Goal: Task Accomplishment & Management: Manage account settings

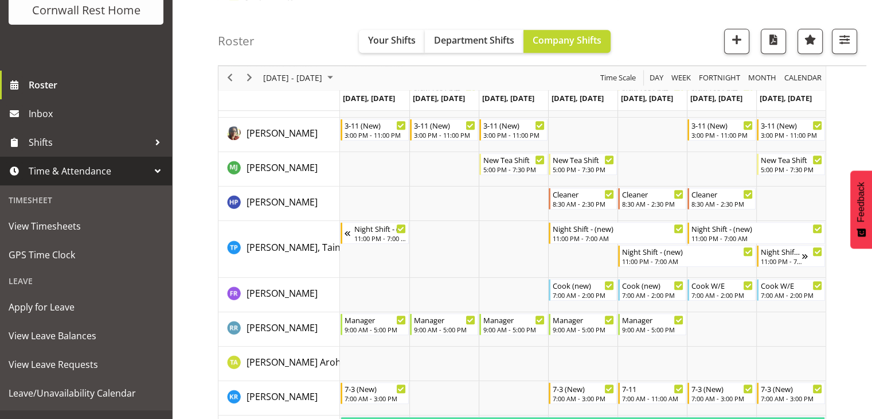
scroll to position [140, 0]
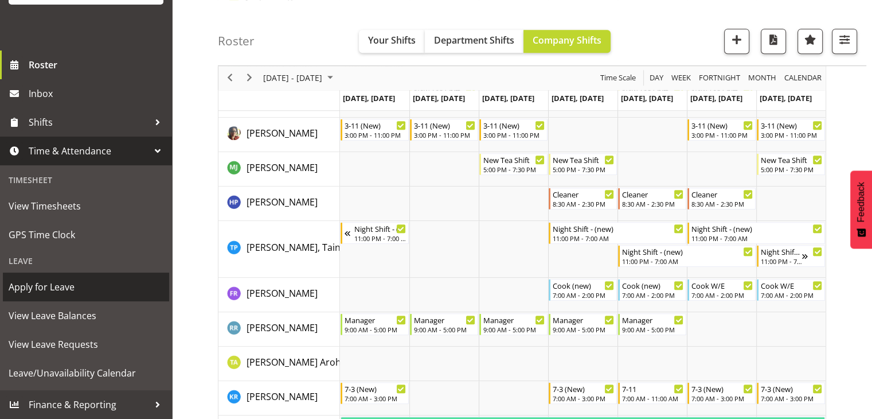
click at [46, 286] on span "Apply for Leave" at bounding box center [86, 286] width 155 height 17
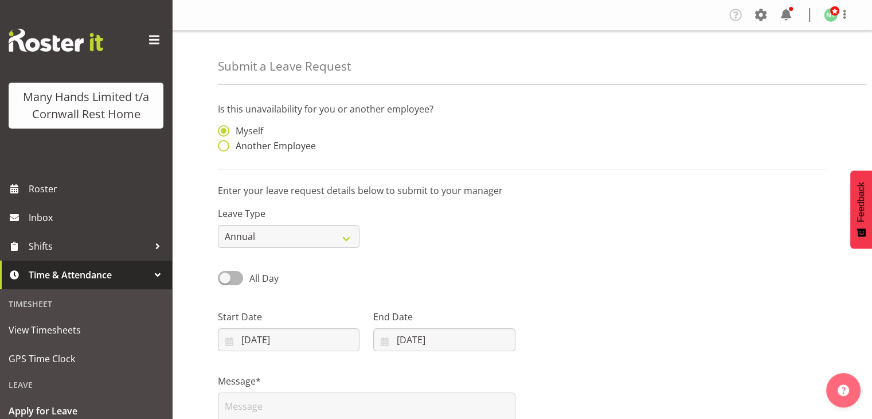
click at [227, 145] on span at bounding box center [223, 145] width 11 height 11
click at [225, 145] on input "Another Employee" at bounding box center [221, 145] width 7 height 7
radio input "true"
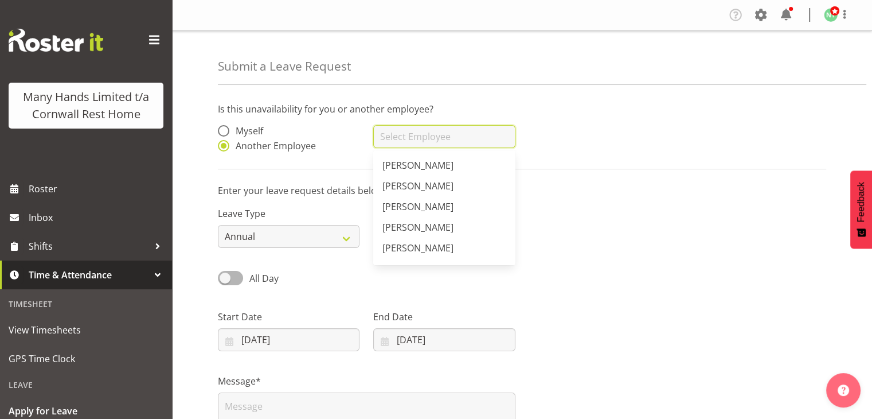
click at [420, 147] on div "Adams, Fran Alcazarin, Irene Chand, Pretika Fairbrother, Deborah Flynn, Leeane …" at bounding box center [444, 136] width 142 height 23
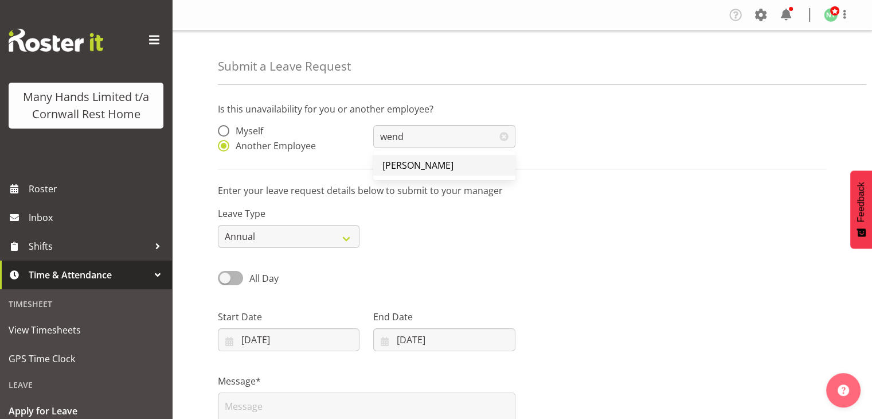
click at [425, 159] on span "[PERSON_NAME]" at bounding box center [418, 165] width 71 height 13
type input "[PERSON_NAME]"
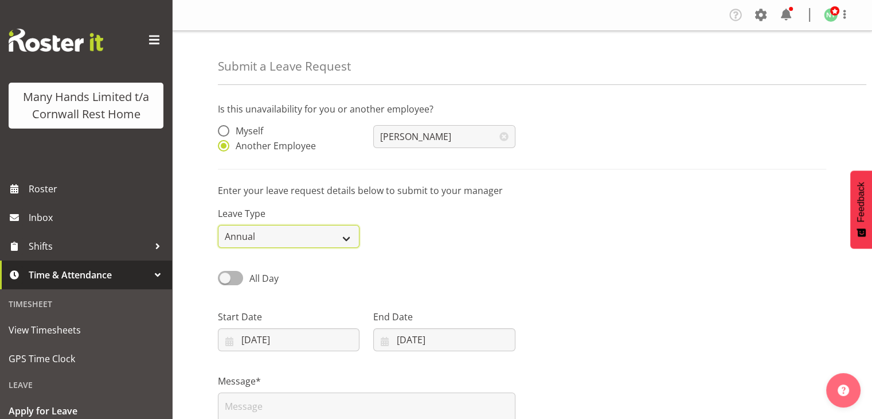
click at [339, 231] on select "Annual Sick Leave Without Pay Bereavement Domestic Violence Parental Jury Servi…" at bounding box center [289, 236] width 142 height 23
select select "Sick"
click at [218, 225] on select "Annual Sick Leave Without Pay Bereavement Domestic Violence Parental Jury Servi…" at bounding box center [289, 236] width 142 height 23
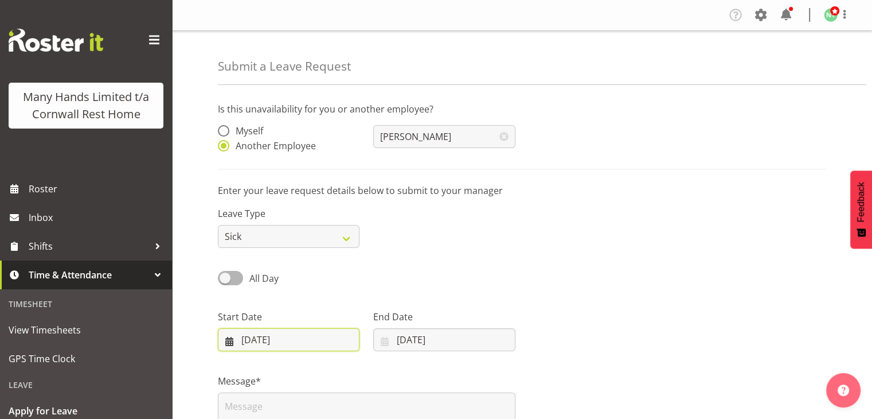
click at [315, 338] on input "25/08/2025" at bounding box center [289, 339] width 142 height 23
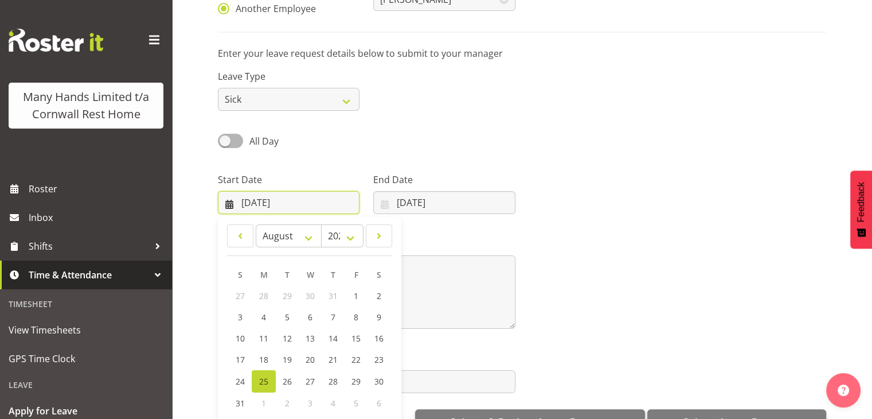
scroll to position [170, 0]
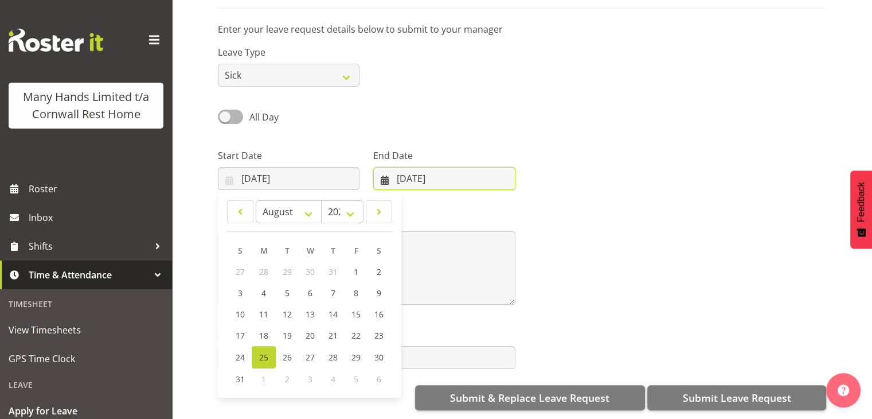
click at [454, 167] on input "25/08/2025" at bounding box center [444, 178] width 142 height 23
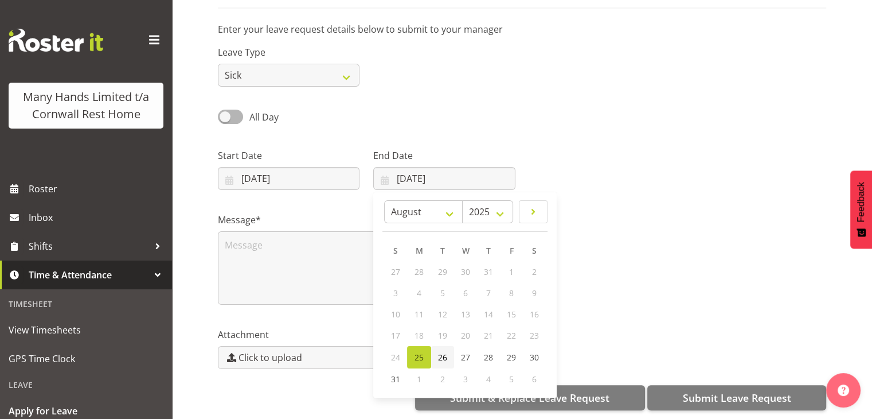
click at [444, 352] on span "26" at bounding box center [442, 357] width 9 height 11
type input "26/08/2025"
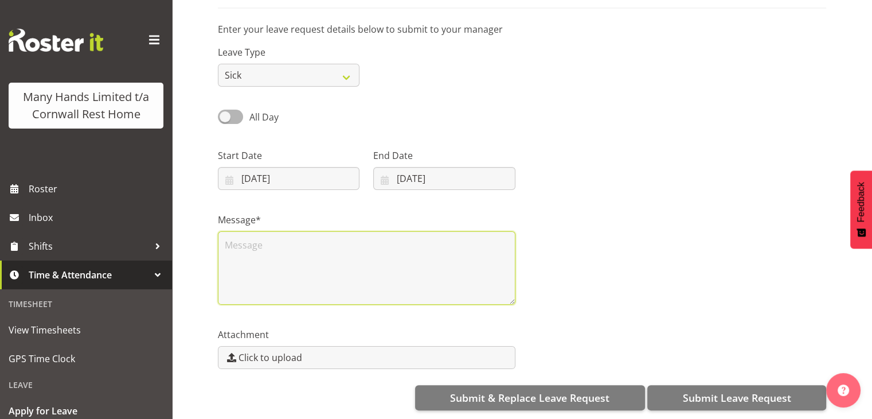
click at [377, 247] on textarea at bounding box center [367, 267] width 298 height 73
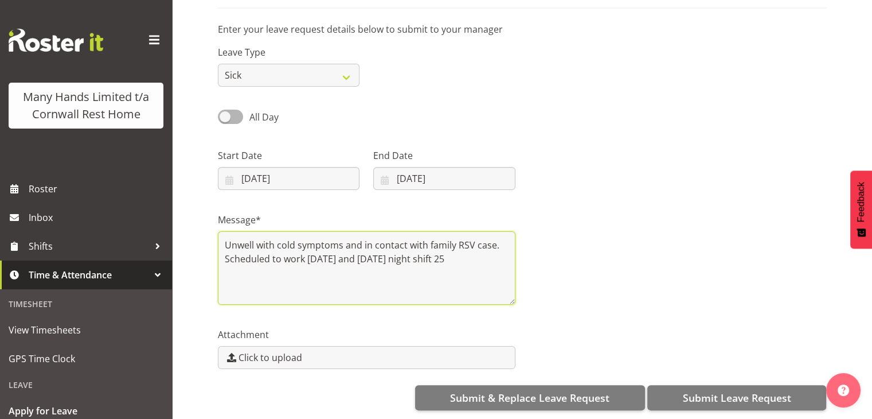
click at [340, 250] on textarea "Unwell with cold symptoms and in contact with family RSV case. Scheduled to wor…" at bounding box center [367, 267] width 298 height 73
click at [438, 252] on textarea "Unwell with cold symptoms and in contact with family RSV case. Scheduled to wor…" at bounding box center [367, 267] width 298 height 73
click at [260, 267] on textarea "Unwell with cold symptoms and in contact with family RSV case. Scheduled to wor…" at bounding box center [367, 267] width 298 height 73
type textarea "Unwell with cold symptoms and in contact with family RSV case. Scheduled to wor…"
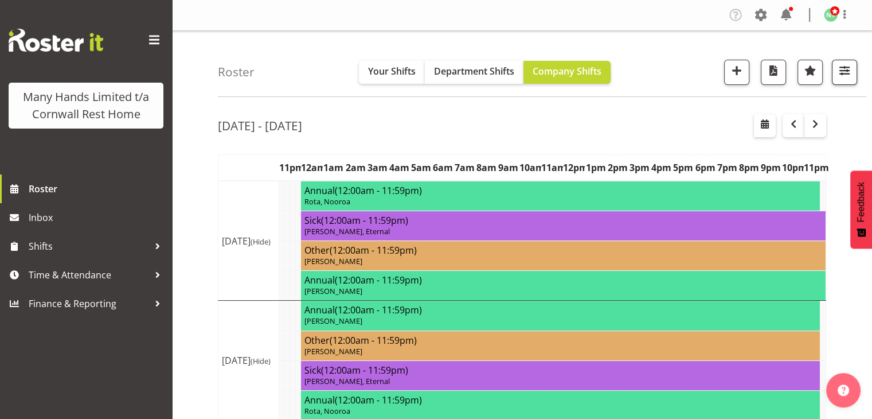
click at [841, 76] on span "button" at bounding box center [844, 70] width 15 height 15
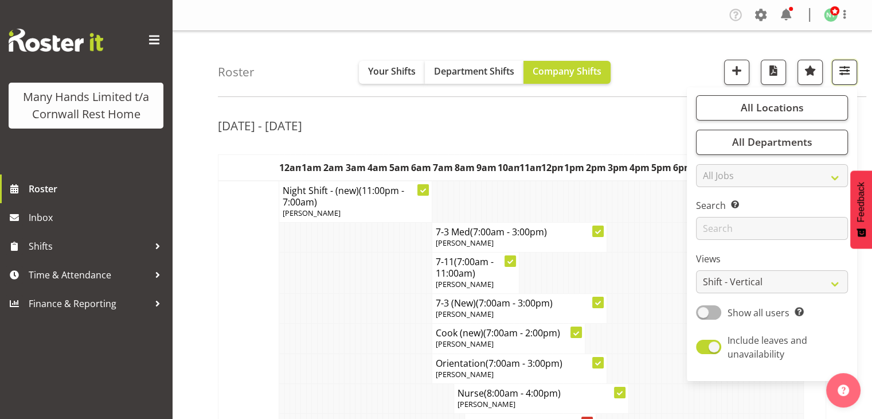
click at [845, 69] on span "button" at bounding box center [844, 70] width 15 height 15
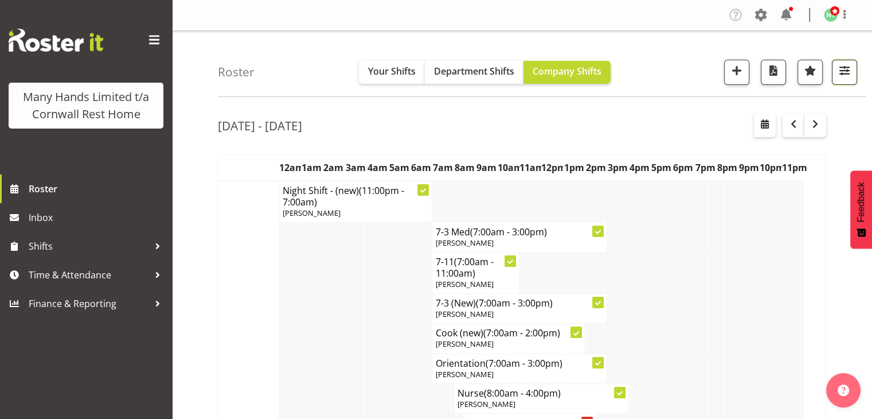
click at [842, 75] on span "button" at bounding box center [844, 70] width 15 height 15
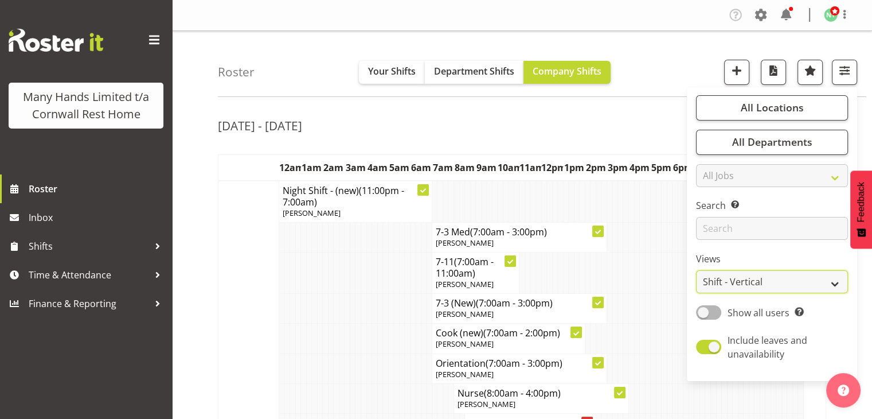
click at [809, 287] on select "Staff Role Shift - Horizontal Shift - Vertical Staff - Location" at bounding box center [772, 281] width 152 height 23
select select "staff"
click at [697, 270] on select "Staff Role Shift - Horizontal Shift - Vertical Staff - Location" at bounding box center [772, 281] width 152 height 23
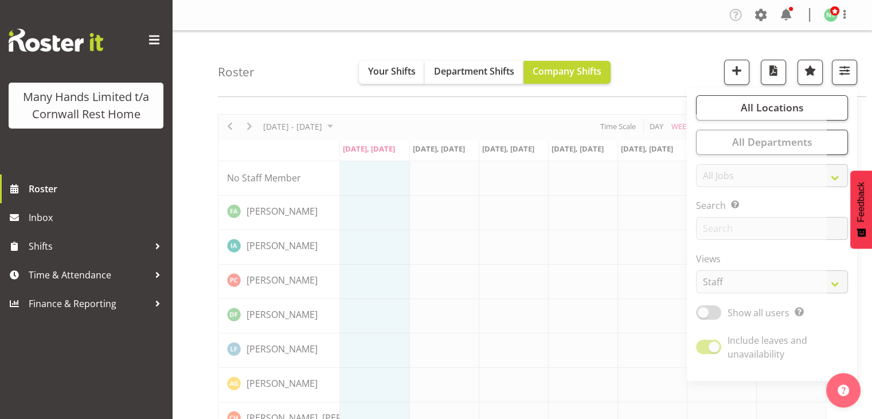
click at [681, 58] on div "Roster Your Shifts Department Shifts Company Shifts All Locations Clear Cornwal…" at bounding box center [542, 64] width 649 height 66
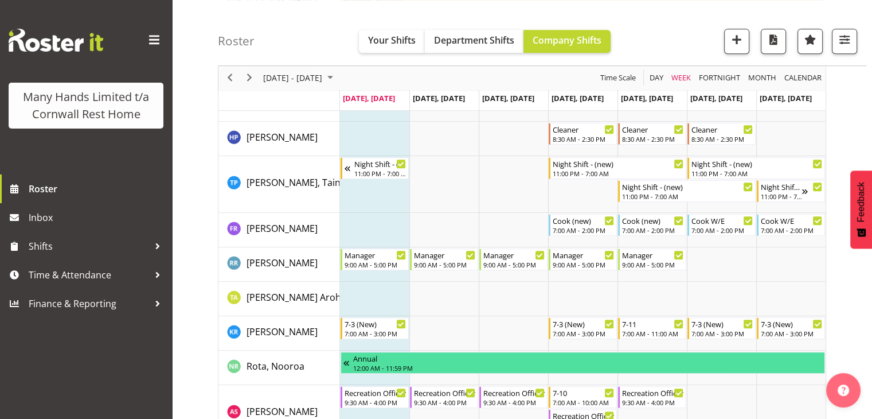
scroll to position [640, 0]
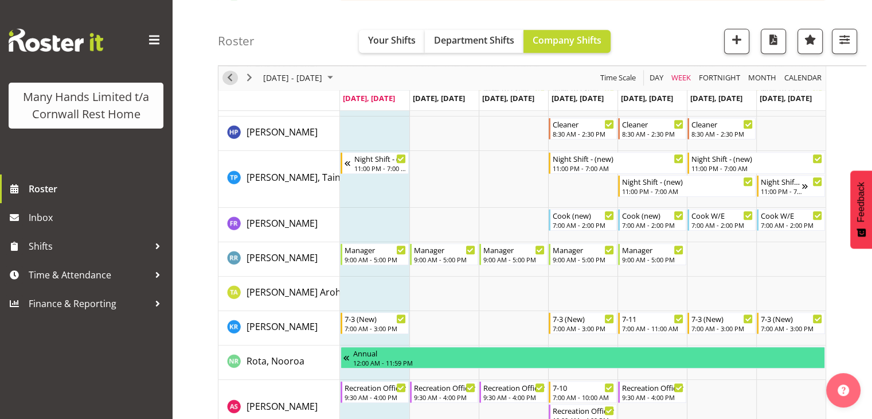
click at [236, 74] on span "Previous" at bounding box center [230, 78] width 14 height 14
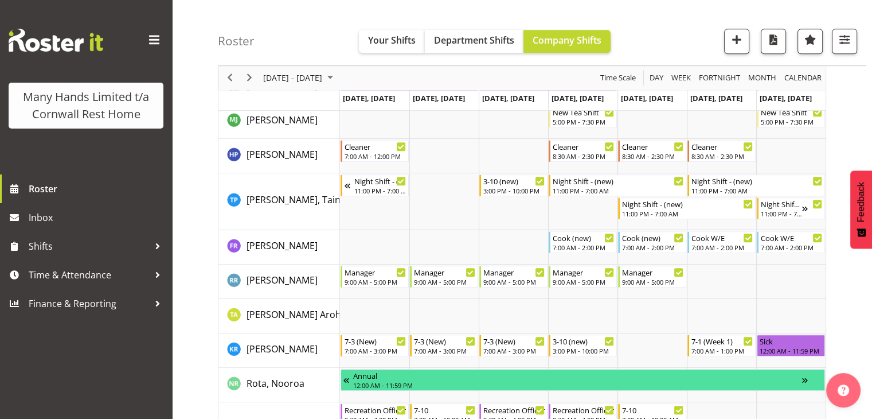
scroll to position [707, 0]
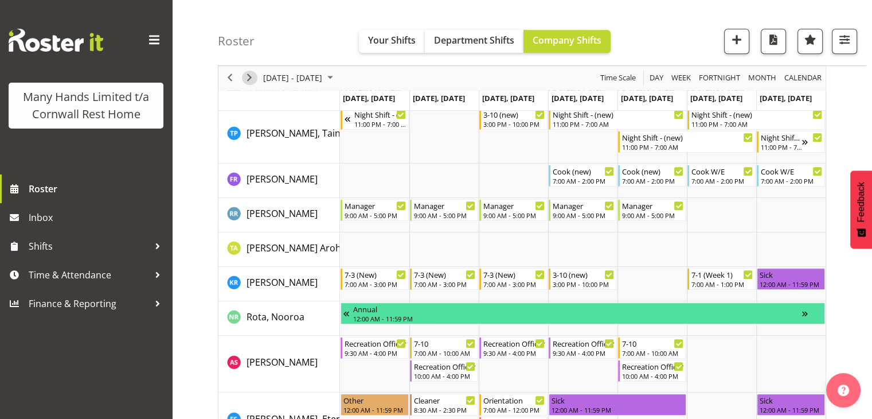
click at [247, 79] on span "Next" at bounding box center [250, 78] width 14 height 14
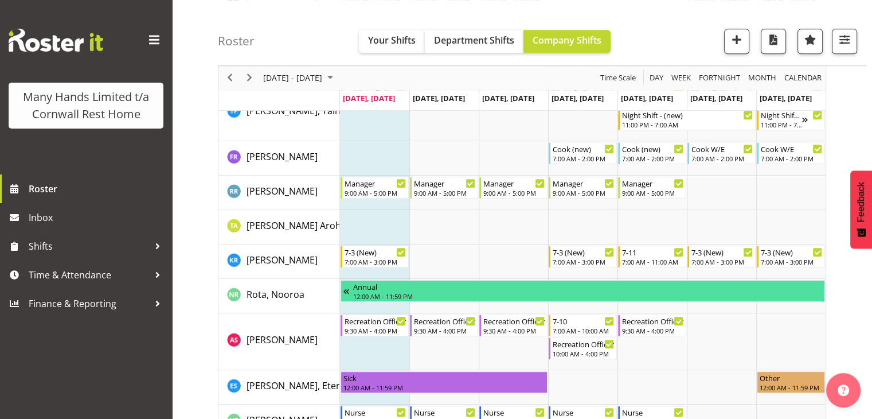
scroll to position [751, 0]
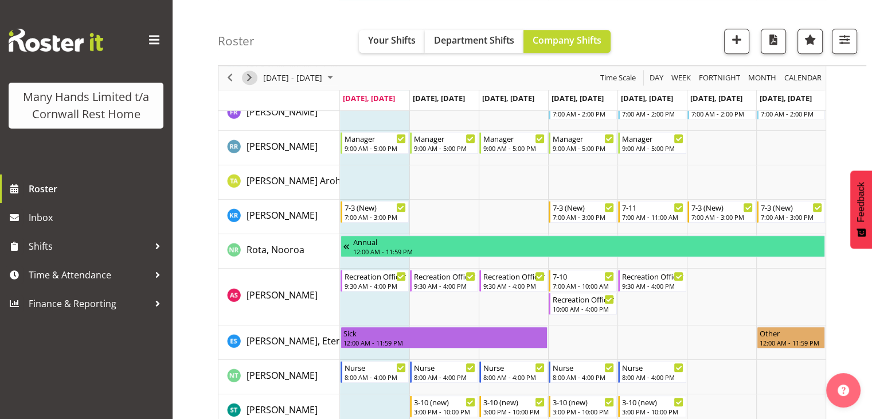
click at [247, 79] on span "Next" at bounding box center [250, 78] width 14 height 14
click at [0, 0] on div "Timeline Week of August 25, 2025" at bounding box center [0, 0] width 0 height 0
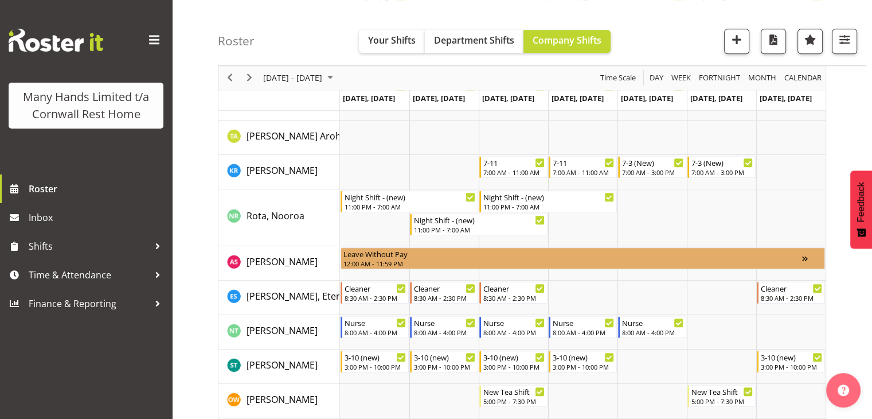
drag, startPoint x: 247, startPoint y: 79, endPoint x: 311, endPoint y: 33, distance: 78.5
click at [311, 33] on div "Roster Your Shifts Department Shifts Company Shifts All Locations Clear [GEOGRA…" at bounding box center [542, 33] width 649 height 66
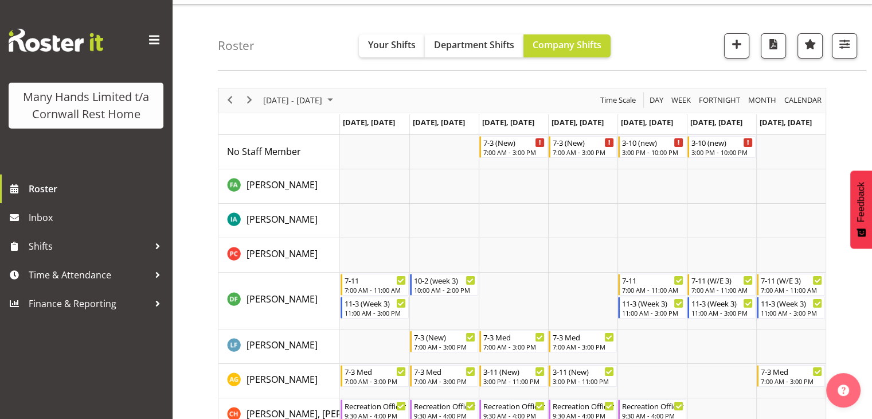
scroll to position [0, 0]
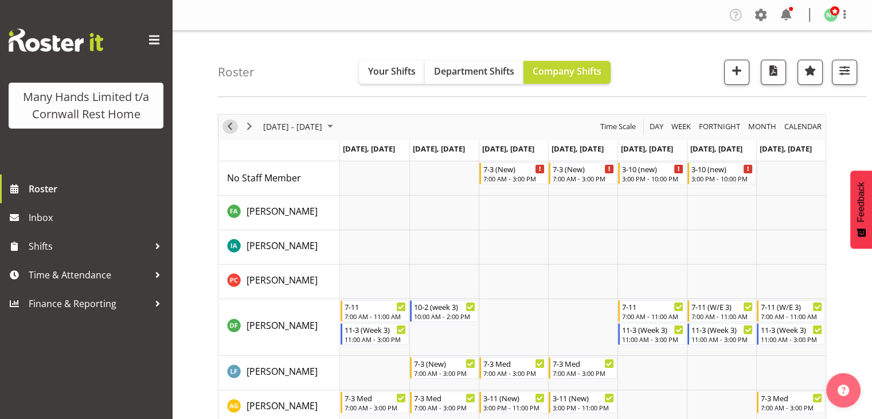
click at [231, 124] on span "Previous" at bounding box center [230, 126] width 14 height 14
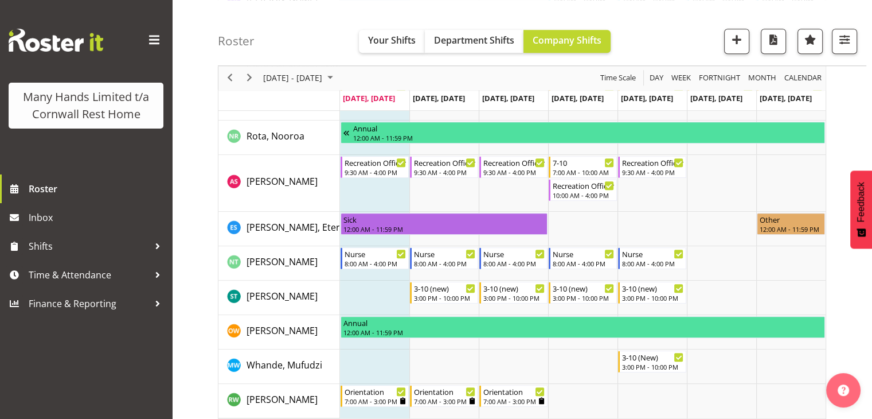
scroll to position [872, 0]
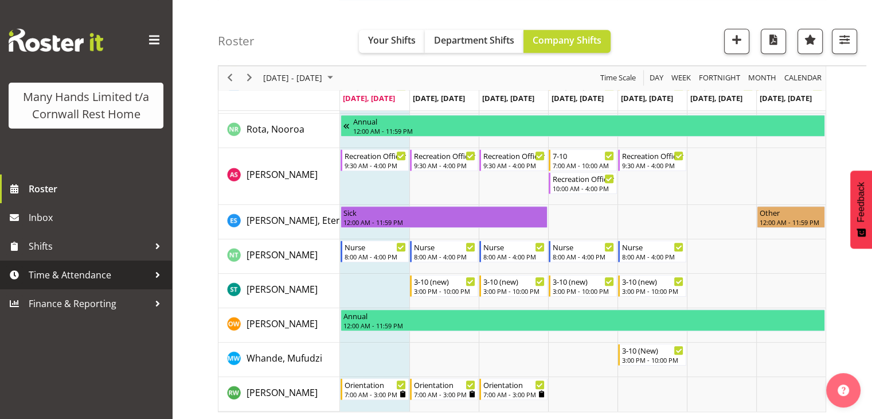
click at [103, 282] on span "Time & Attendance" at bounding box center [89, 274] width 120 height 17
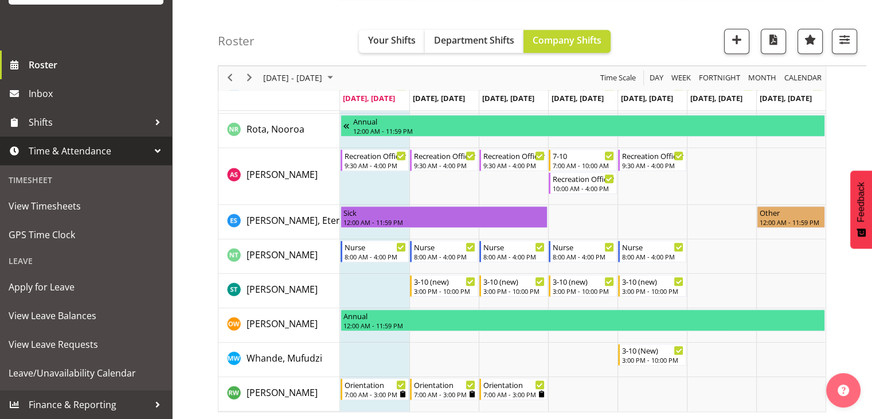
scroll to position [141, 0]
click at [64, 284] on span "Apply for Leave" at bounding box center [86, 286] width 155 height 17
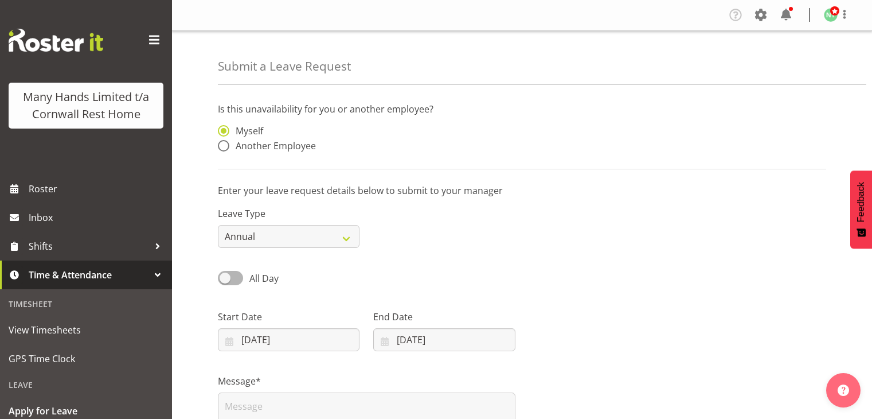
click at [222, 147] on span at bounding box center [223, 145] width 11 height 11
click at [222, 147] on input "Another Employee" at bounding box center [221, 145] width 7 height 7
radio input "true"
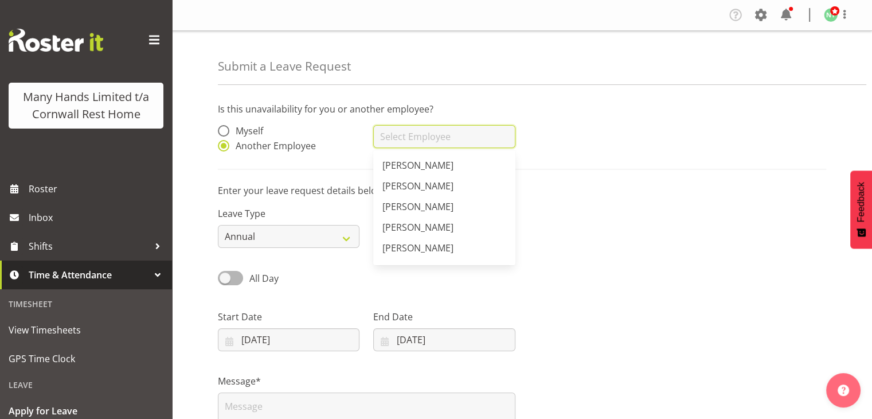
click at [403, 134] on input "text" at bounding box center [444, 136] width 142 height 23
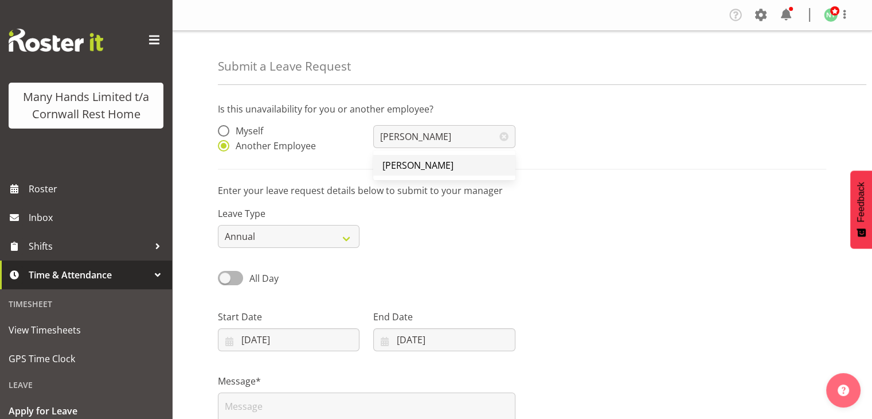
click at [404, 173] on link "[PERSON_NAME]" at bounding box center [444, 165] width 142 height 21
type input "[PERSON_NAME]"
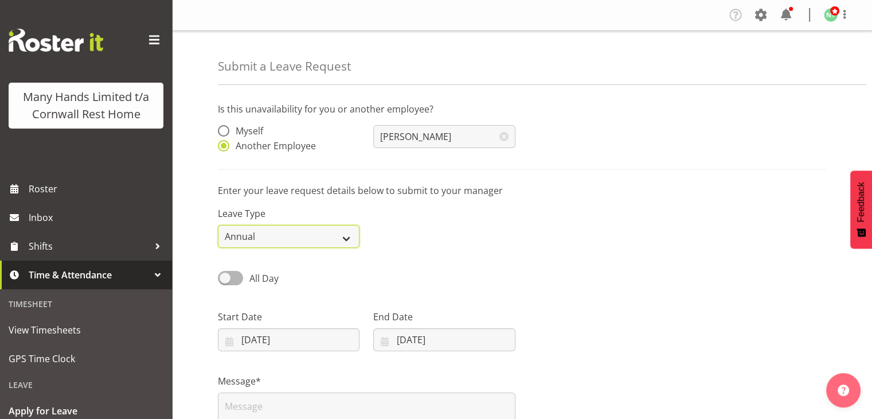
click at [327, 233] on select "Annual Sick Leave Without Pay Bereavement Domestic Violence Parental Jury Servi…" at bounding box center [289, 236] width 142 height 23
select select "Sick"
click at [218, 225] on select "Annual Sick Leave Without Pay Bereavement Domestic Violence Parental Jury Servi…" at bounding box center [289, 236] width 142 height 23
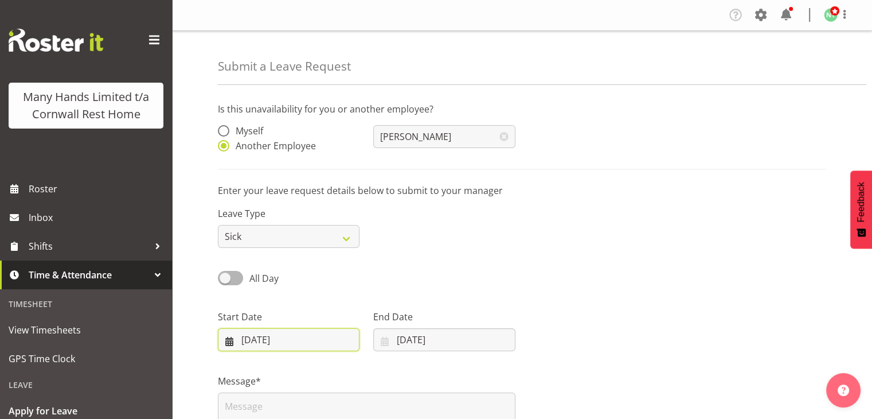
click at [342, 344] on input "25/08/2025" at bounding box center [289, 339] width 142 height 23
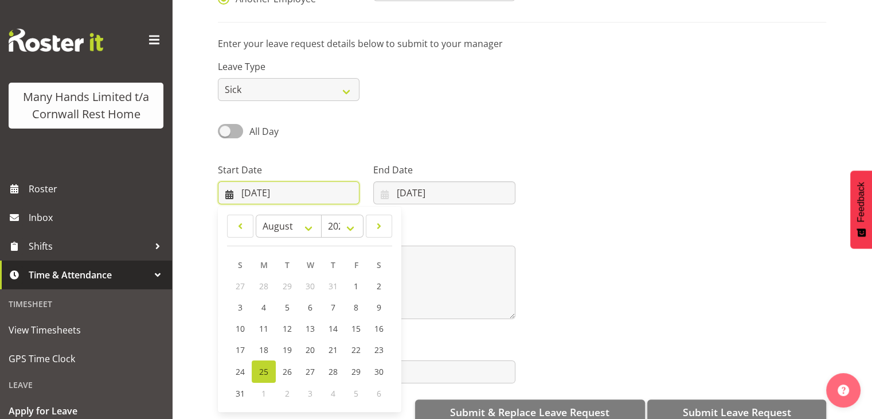
scroll to position [151, 0]
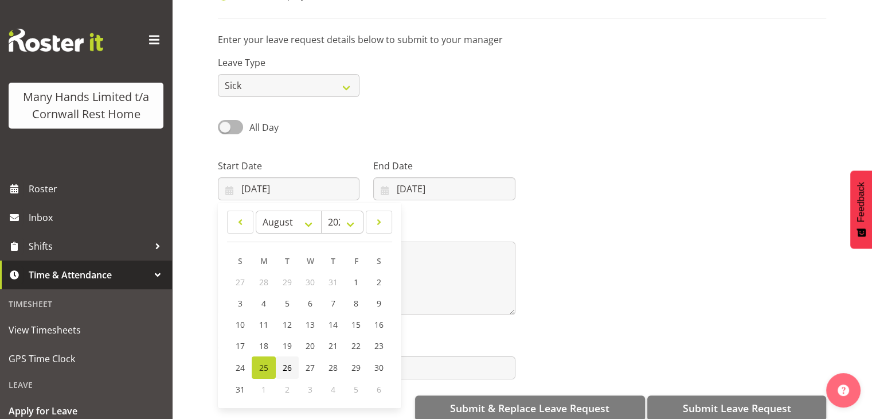
click at [289, 365] on span "26" at bounding box center [287, 367] width 9 height 11
type input "26/08/2025"
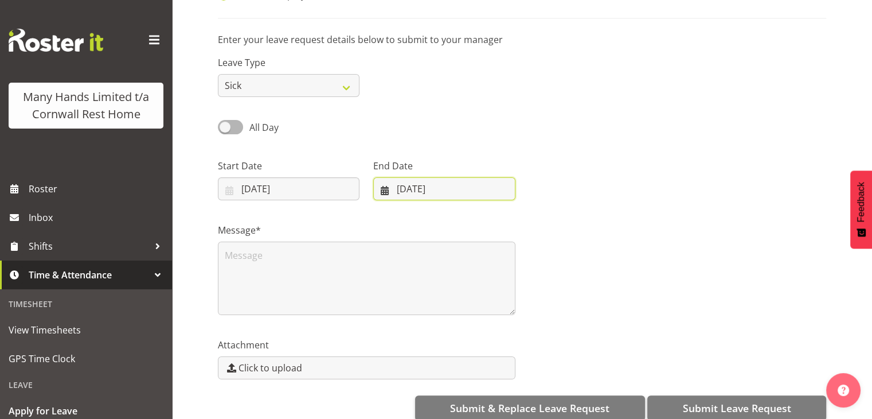
click at [448, 191] on input "25/08/2025" at bounding box center [444, 188] width 142 height 23
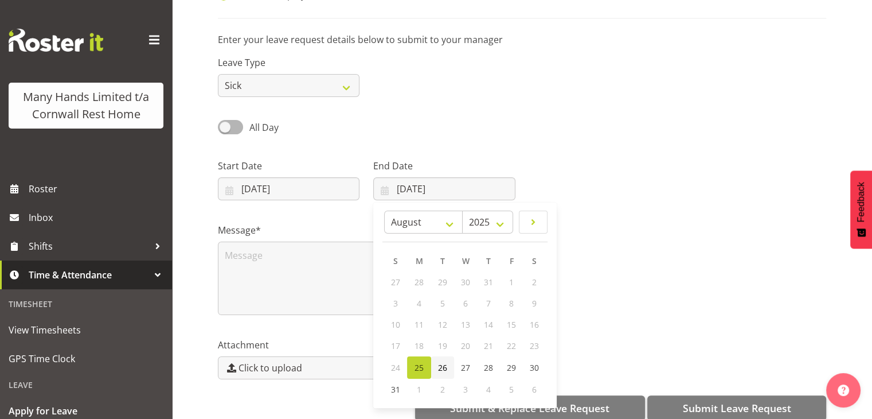
click at [443, 360] on link "26" at bounding box center [442, 367] width 23 height 22
type input "26/08/2025"
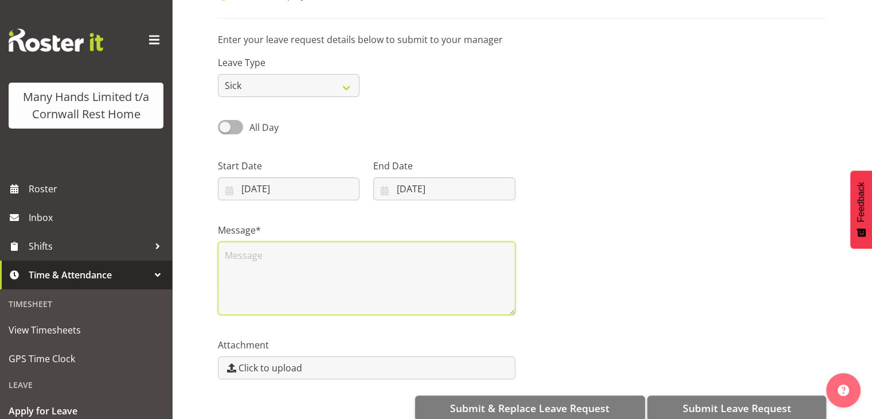
click at [313, 296] on textarea at bounding box center [367, 277] width 298 height 73
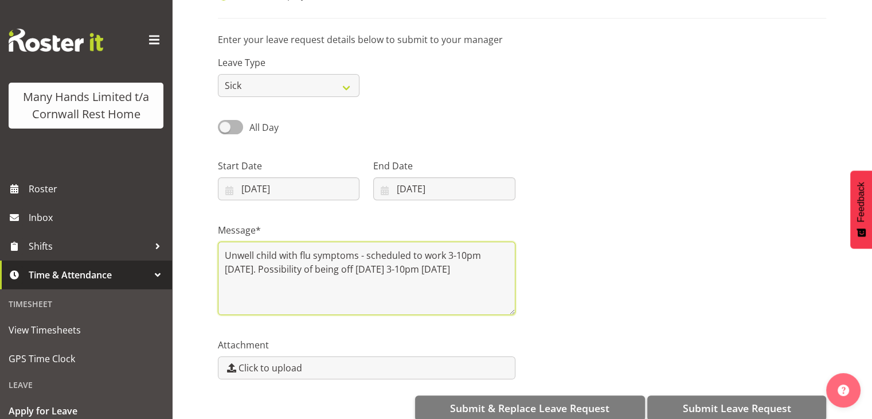
click at [443, 254] on textarea "Unwell child with flu symptoms - scheduled to work 3-10pm 26/08/25. Possibility…" at bounding box center [367, 277] width 298 height 73
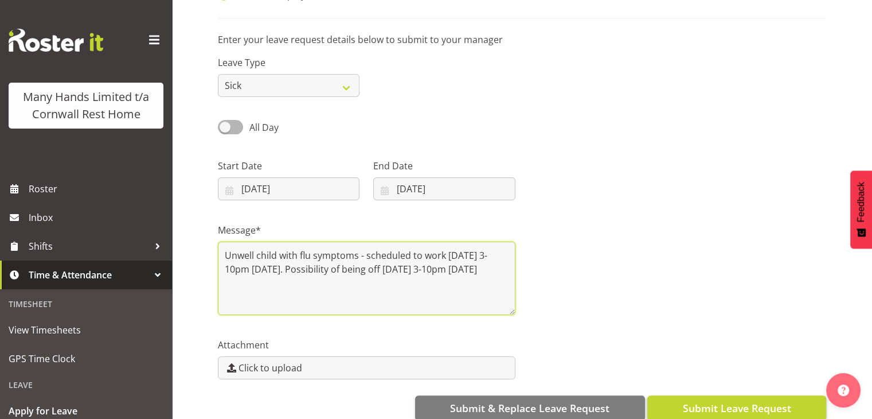
type textarea "Unwell child with flu symptoms - scheduled to work Tuesday 3-10pm 26/08/25. Pos…"
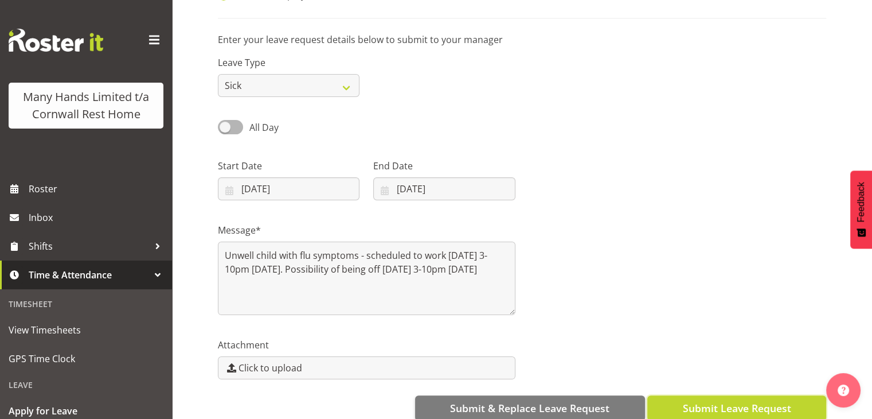
click at [719, 405] on span "Submit Leave Request" at bounding box center [736, 407] width 108 height 15
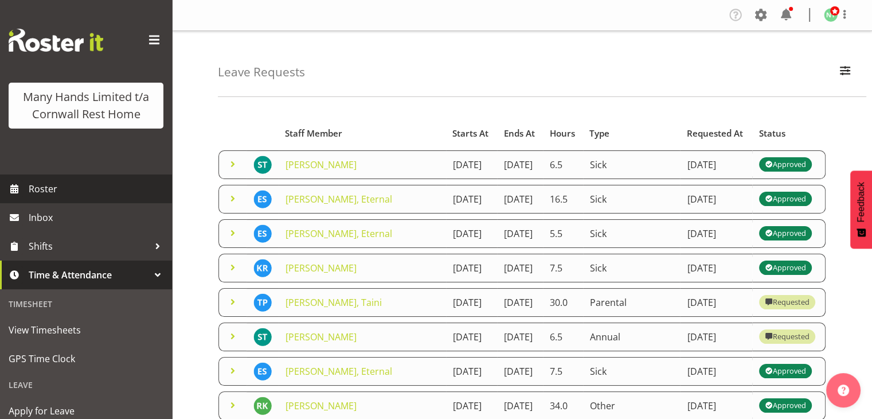
click at [85, 197] on span "Roster" at bounding box center [98, 188] width 138 height 17
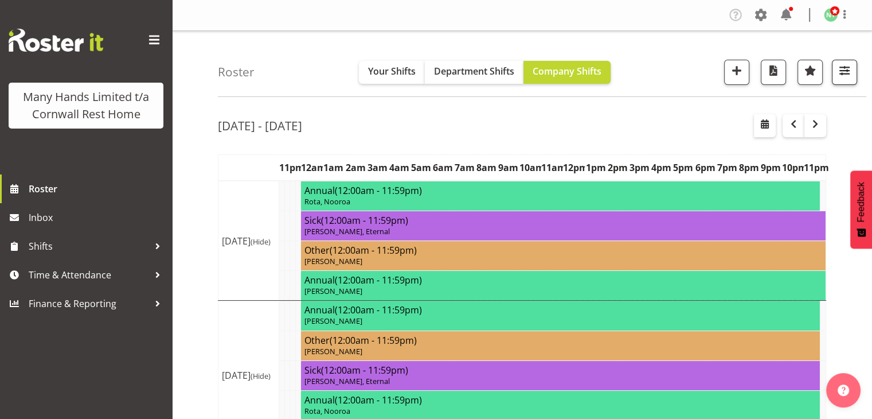
click at [836, 75] on button "button" at bounding box center [844, 72] width 25 height 25
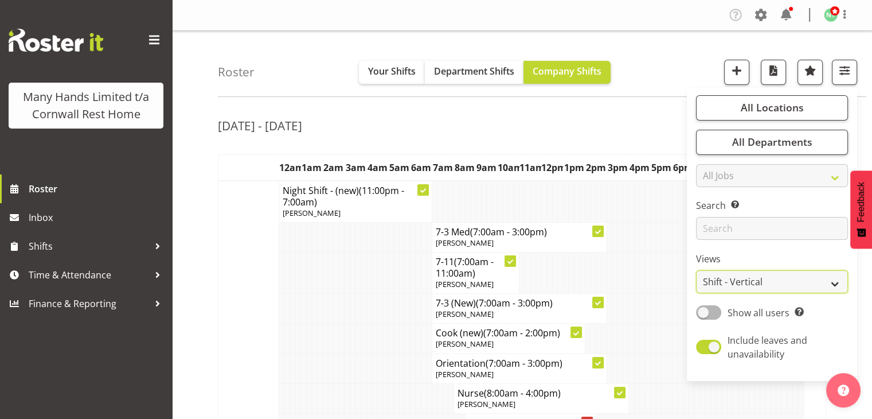
click at [802, 276] on select "Staff Role Shift - Horizontal Shift - Vertical Staff - Location" at bounding box center [772, 281] width 152 height 23
select select "staff"
click at [697, 270] on select "Staff Role Shift - Horizontal Shift - Vertical Staff - Location" at bounding box center [772, 281] width 152 height 23
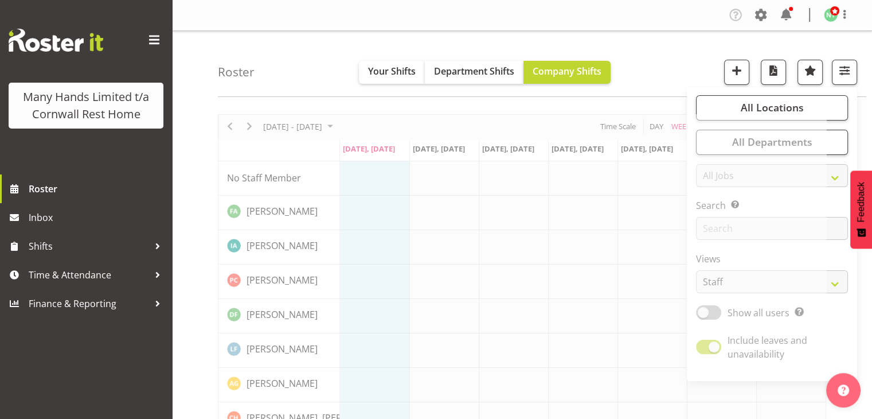
click at [661, 61] on div "Roster Your Shifts Department Shifts Company Shifts All Locations Clear [GEOGRA…" at bounding box center [542, 64] width 649 height 66
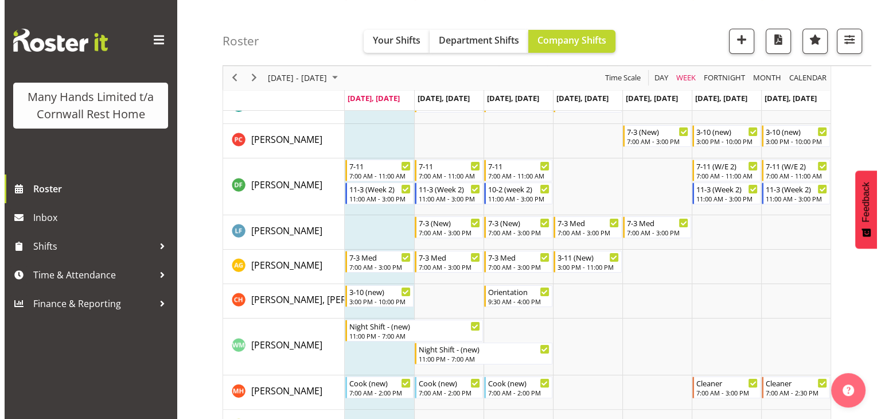
scroll to position [171, 0]
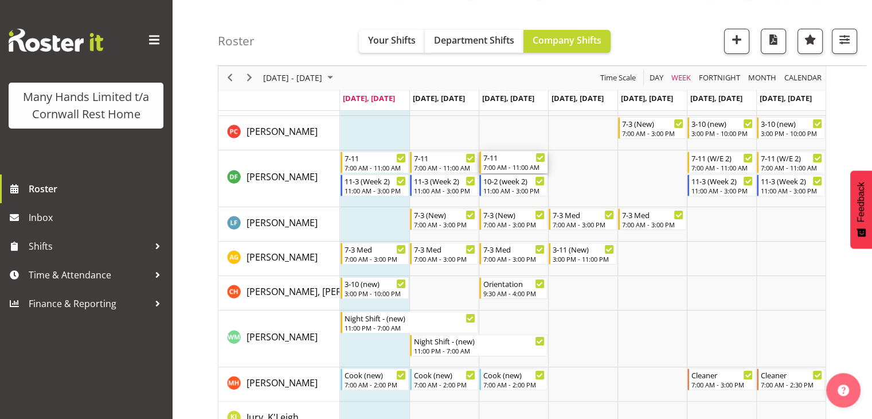
click at [505, 164] on div "7:00 AM - 11:00 AM" at bounding box center [514, 166] width 62 height 9
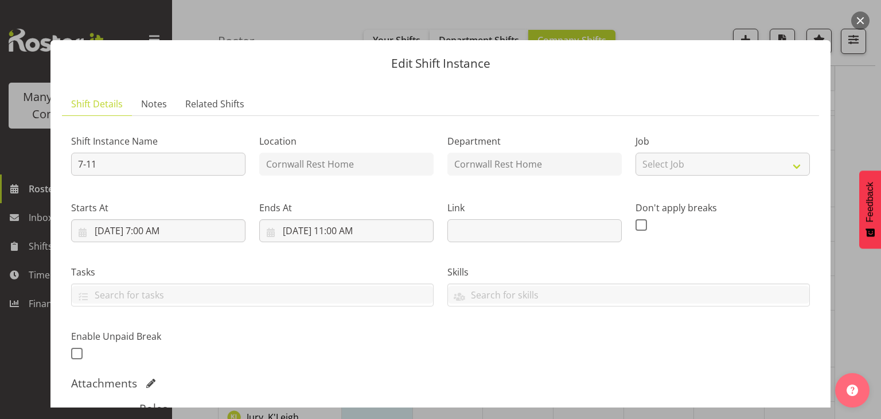
click at [838, 403] on div at bounding box center [852, 387] width 34 height 40
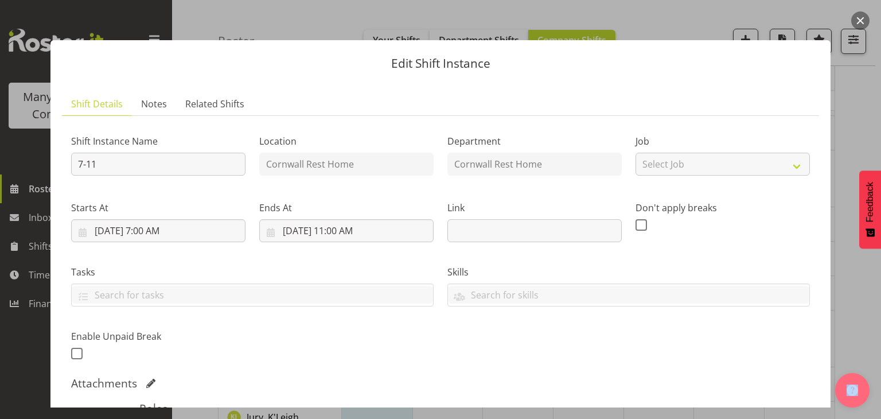
click at [838, 403] on div at bounding box center [852, 387] width 34 height 40
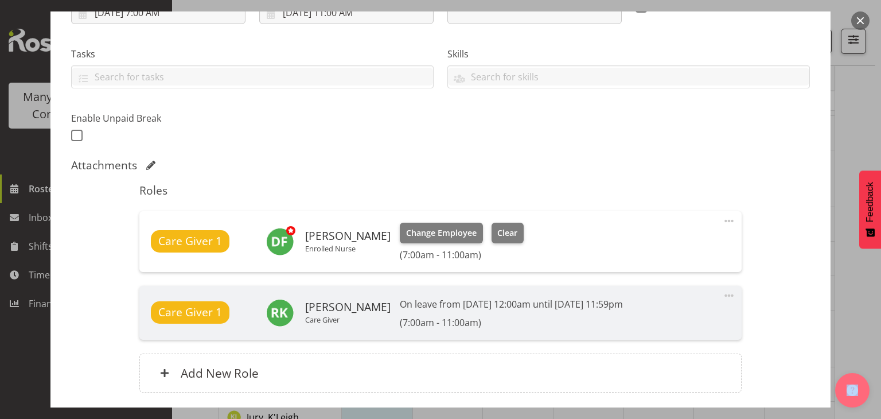
scroll to position [220, 0]
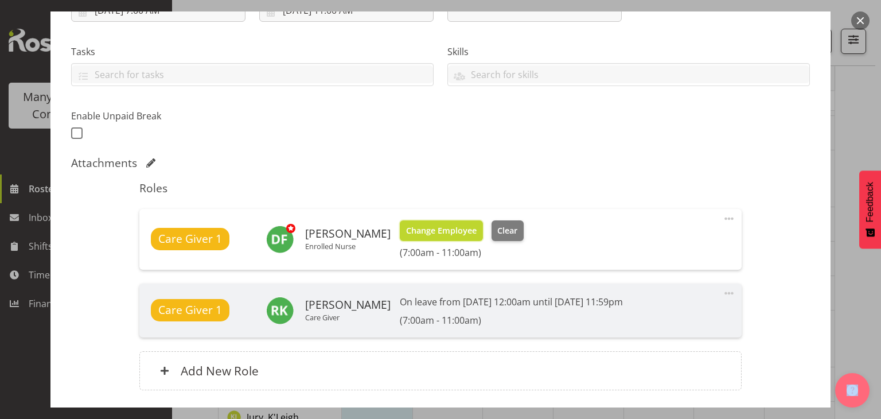
click at [466, 228] on span "Change Employee" at bounding box center [441, 230] width 71 height 13
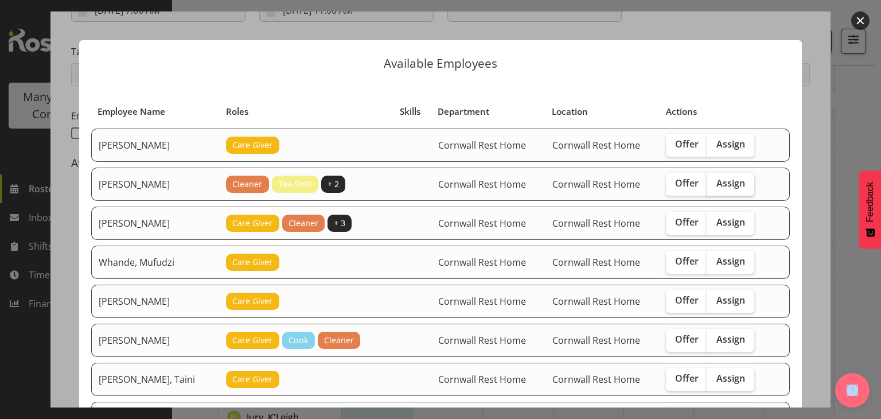
click at [725, 182] on span "Assign" at bounding box center [730, 182] width 29 height 11
click at [715, 182] on input "Assign" at bounding box center [710, 183] width 7 height 7
checkbox input "true"
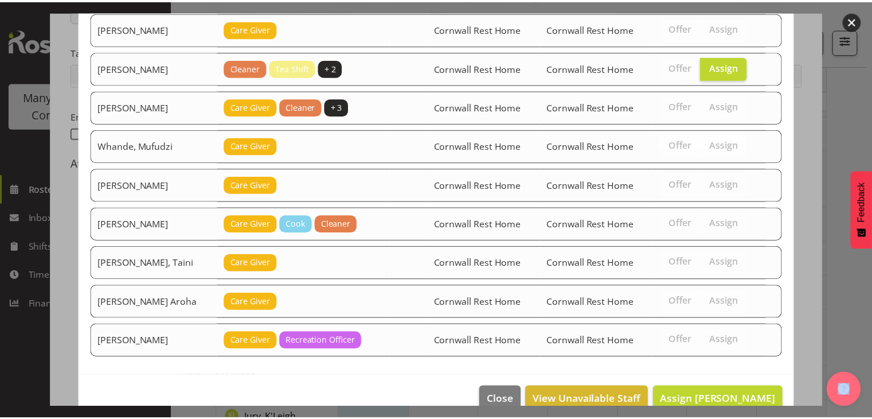
scroll to position [133, 0]
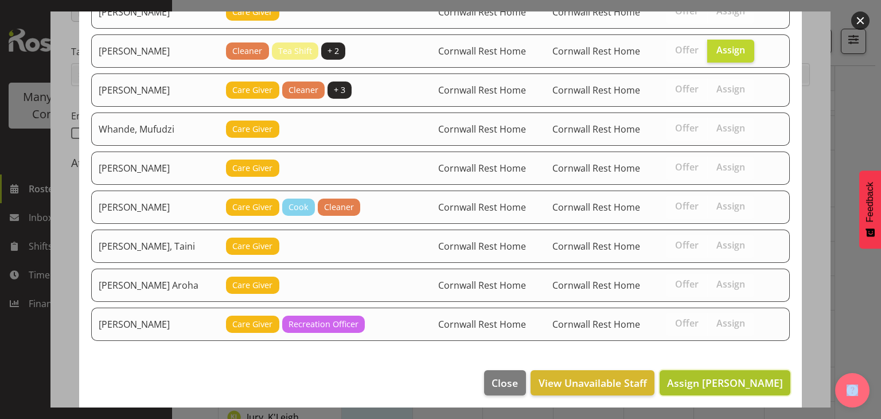
click at [717, 378] on span "Assign Richardson, Kirsty" at bounding box center [725, 383] width 116 height 14
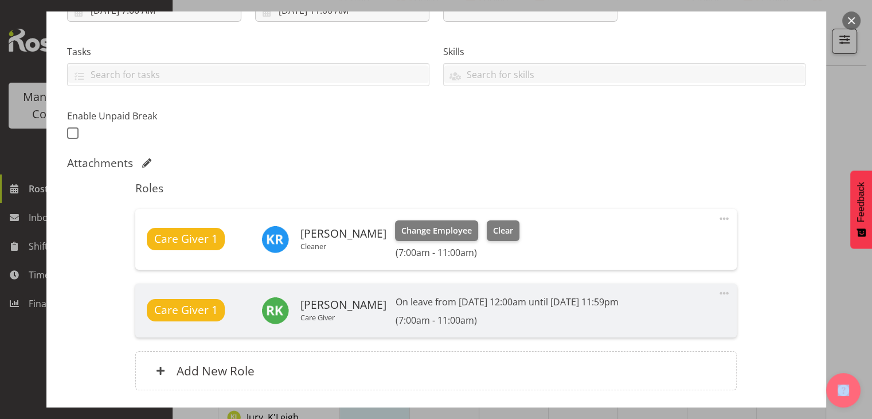
scroll to position [305, 0]
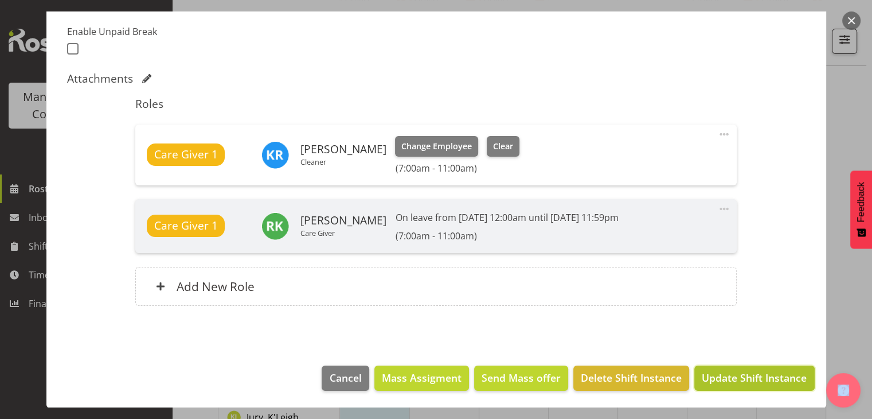
click at [762, 377] on span "Update Shift Instance" at bounding box center [754, 377] width 105 height 15
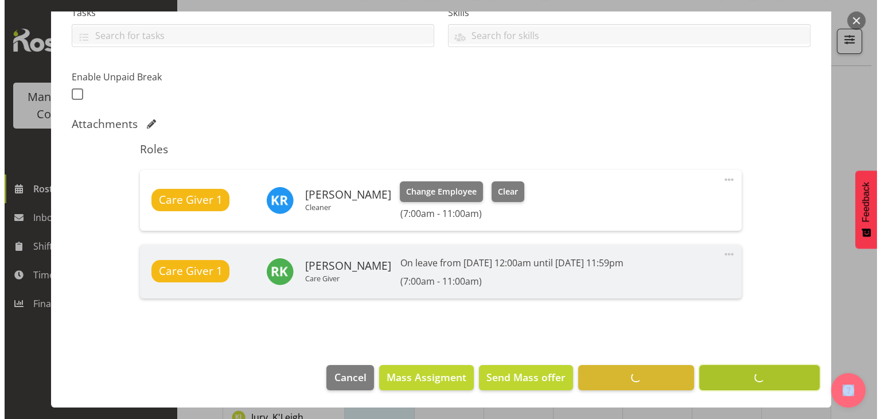
scroll to position [259, 0]
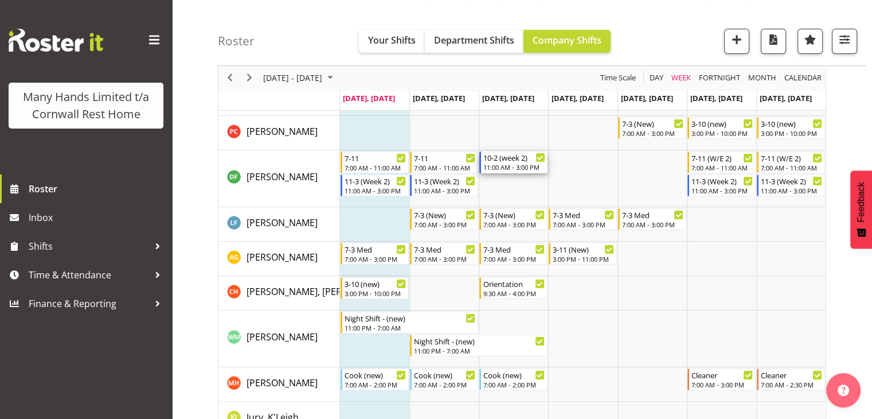
click at [508, 167] on div "11:00 AM - 3:00 PM" at bounding box center [514, 166] width 62 height 9
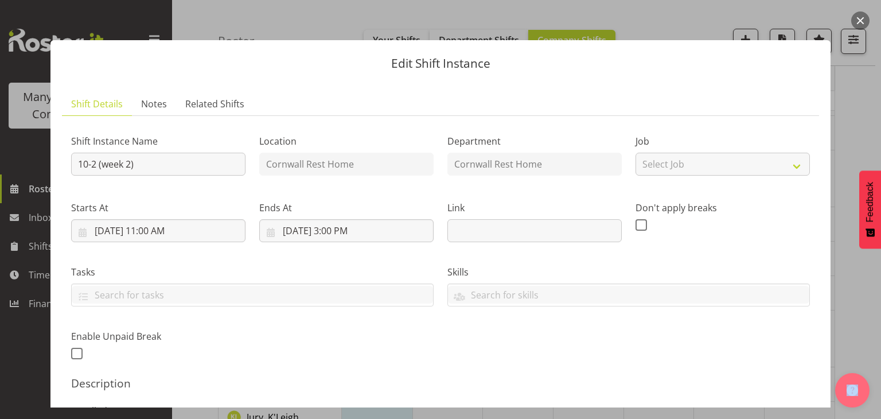
click at [836, 401] on div at bounding box center [852, 387] width 34 height 40
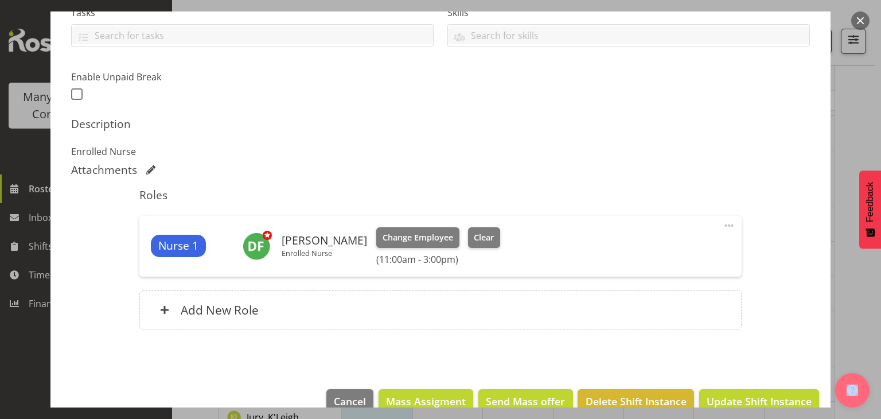
scroll to position [283, 0]
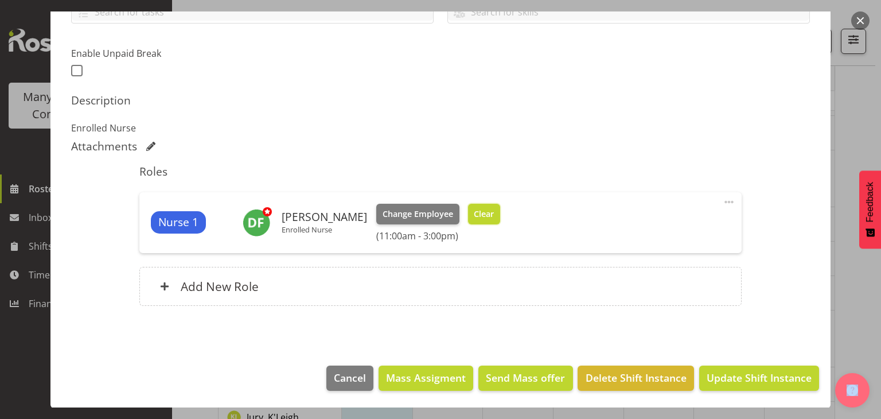
click at [494, 218] on span "Clear" at bounding box center [484, 214] width 20 height 13
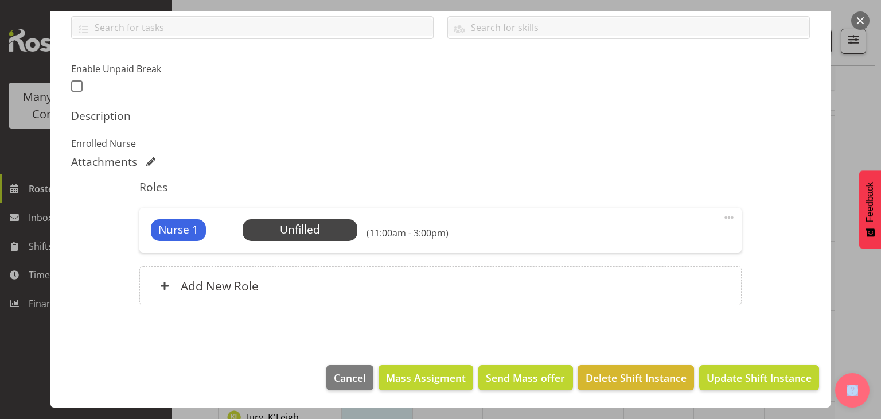
scroll to position [267, 0]
click at [715, 379] on span "Update Shift Instance" at bounding box center [759, 377] width 105 height 15
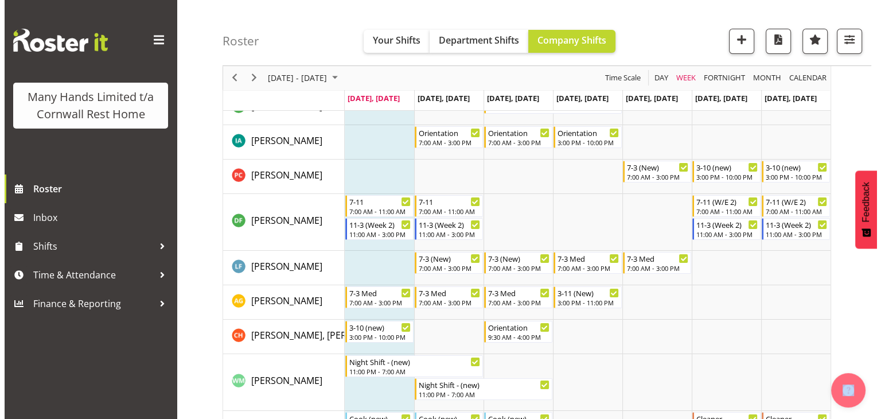
scroll to position [125, 0]
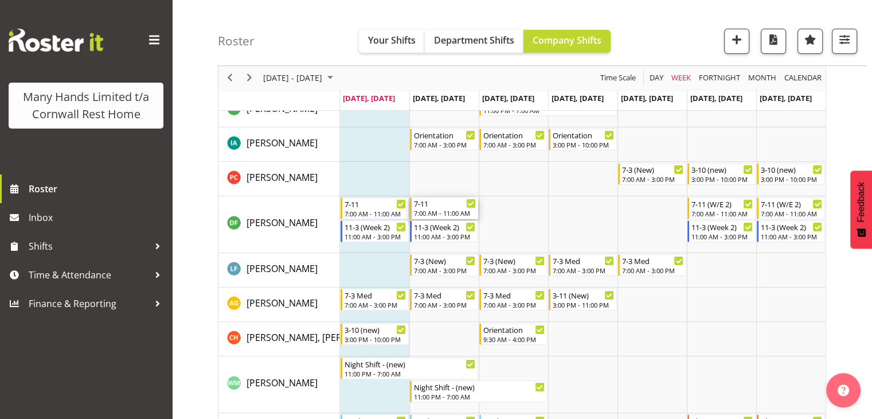
click at [438, 205] on div "7-11" at bounding box center [445, 202] width 62 height 11
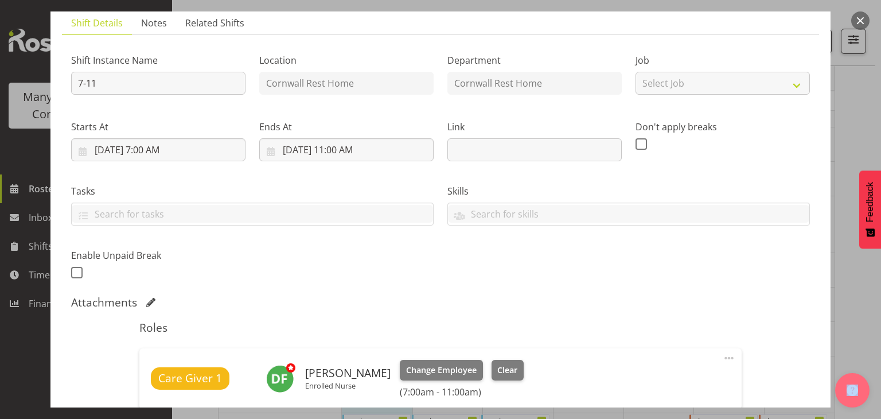
scroll to position [237, 0]
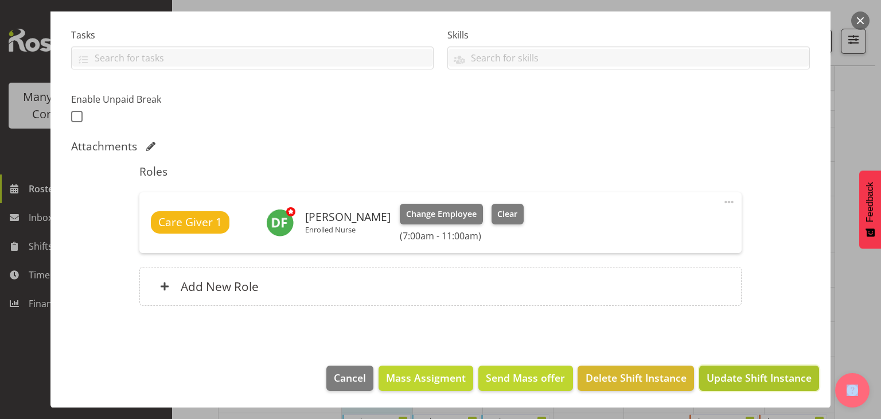
click at [749, 370] on span "Update Shift Instance" at bounding box center [759, 377] width 105 height 15
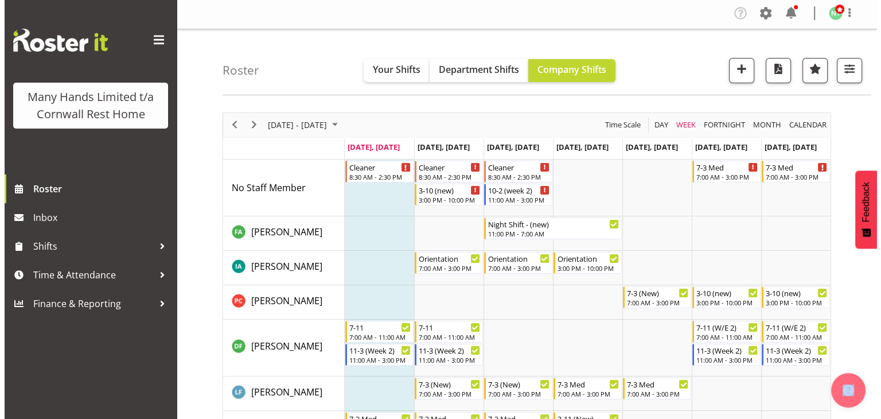
scroll to position [0, 0]
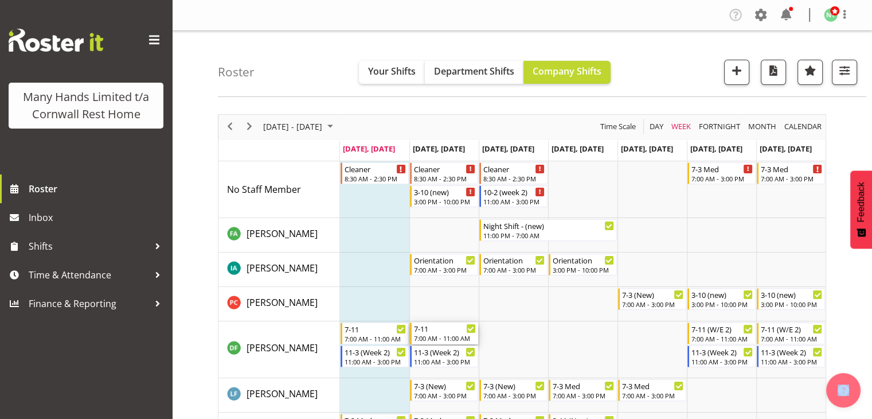
click at [439, 335] on div "7:00 AM - 11:00 AM" at bounding box center [445, 337] width 62 height 9
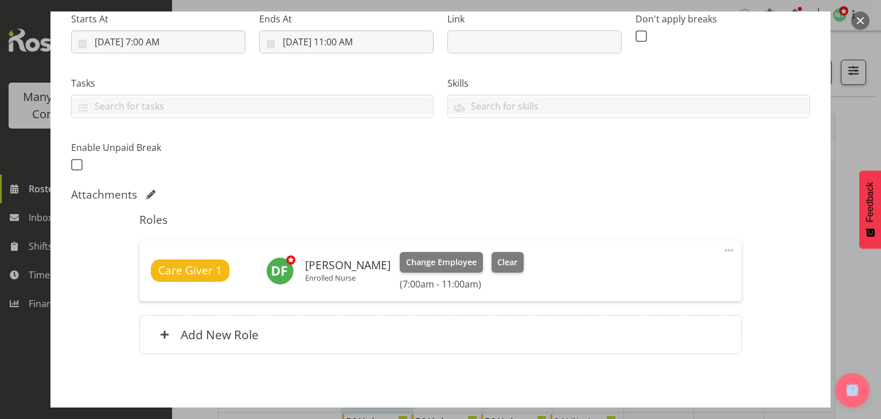
scroll to position [228, 0]
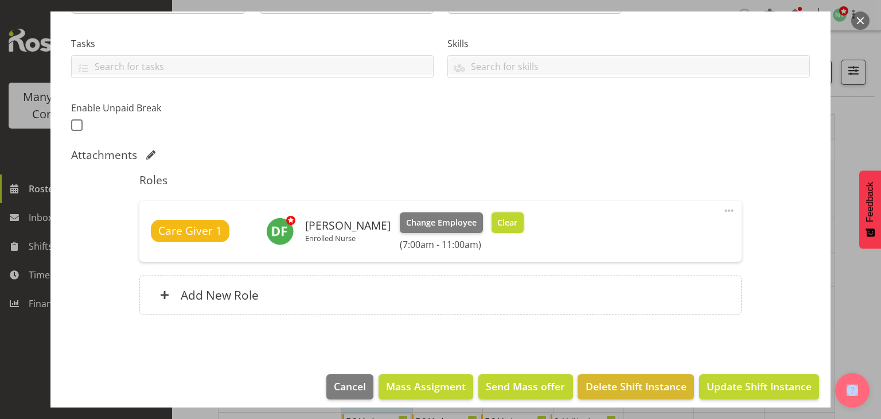
click at [517, 225] on span "Clear" at bounding box center [507, 222] width 20 height 13
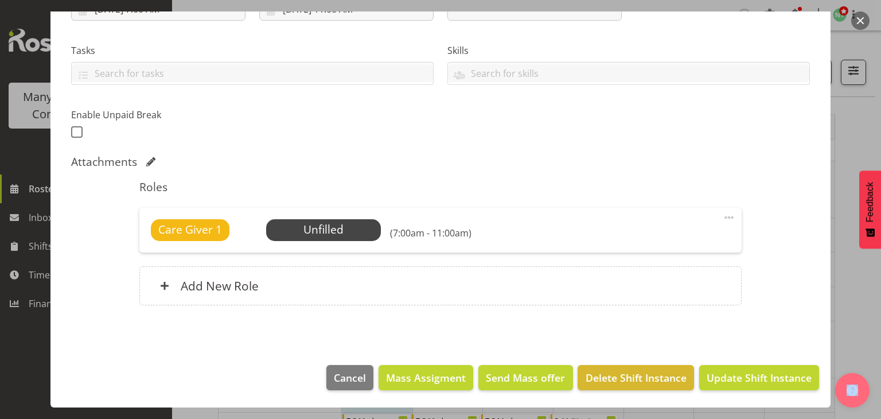
scroll to position [221, 0]
click at [717, 376] on span "Update Shift Instance" at bounding box center [759, 377] width 105 height 15
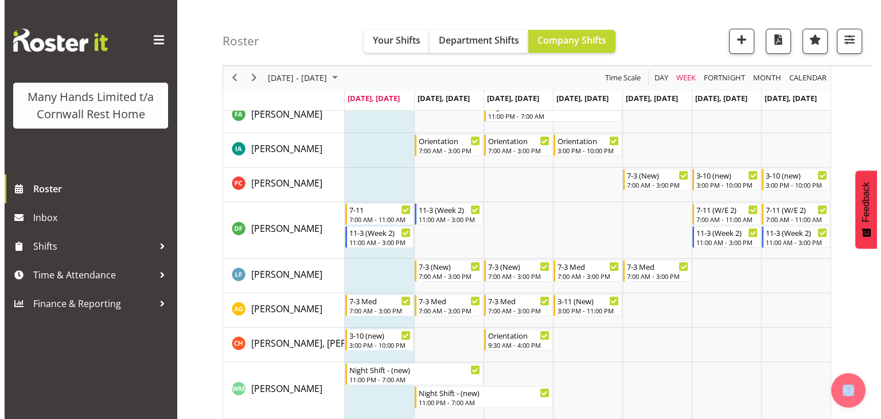
scroll to position [145, 0]
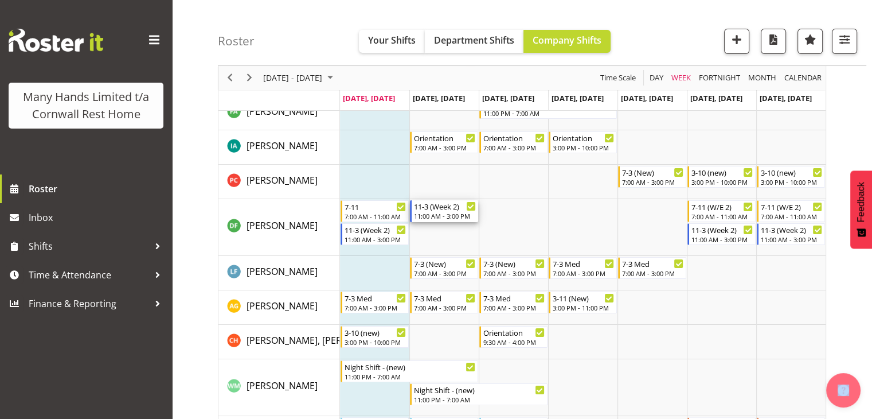
click at [435, 213] on div "11:00 AM - 3:00 PM" at bounding box center [445, 215] width 62 height 9
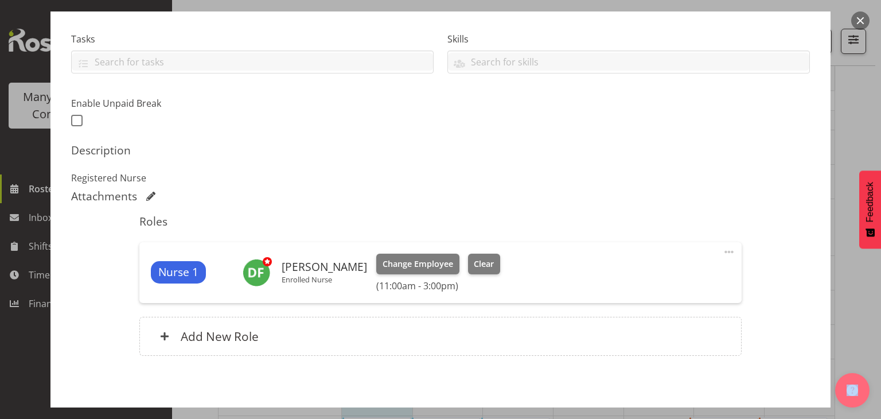
scroll to position [283, 0]
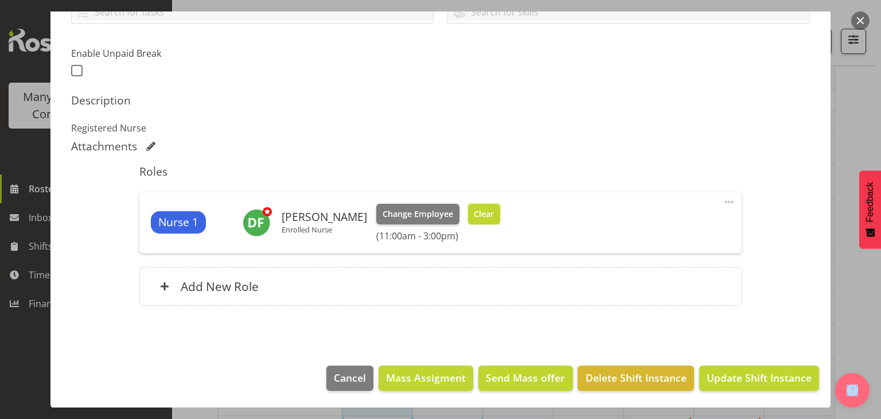
click at [494, 212] on span "Clear" at bounding box center [484, 214] width 20 height 13
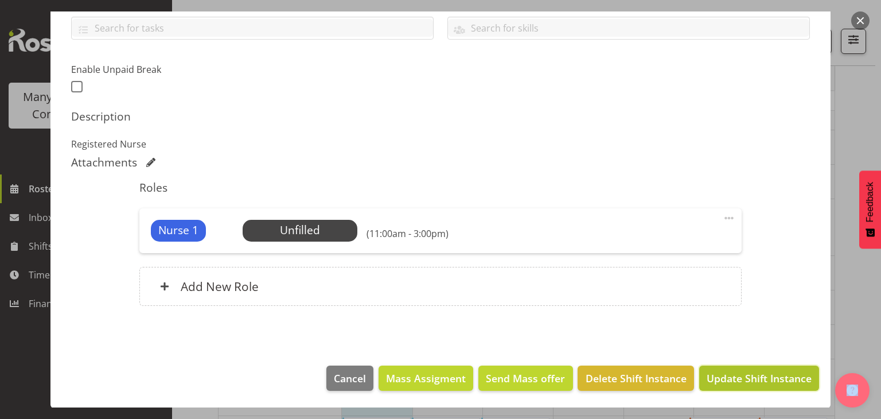
click at [766, 381] on span "Update Shift Instance" at bounding box center [759, 377] width 105 height 15
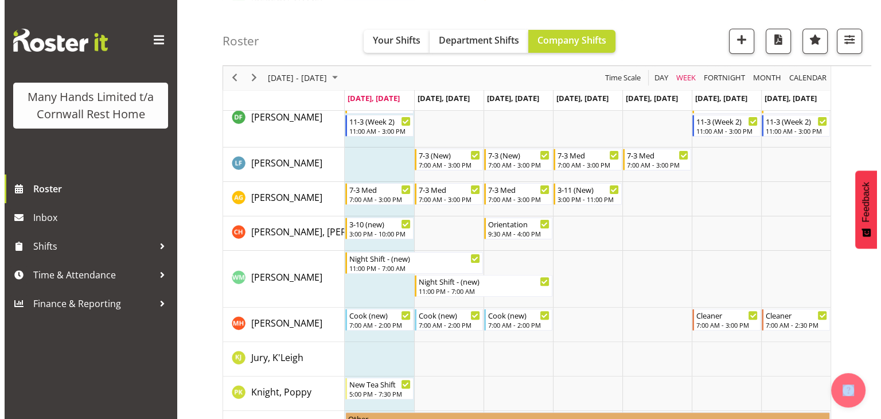
scroll to position [282, 0]
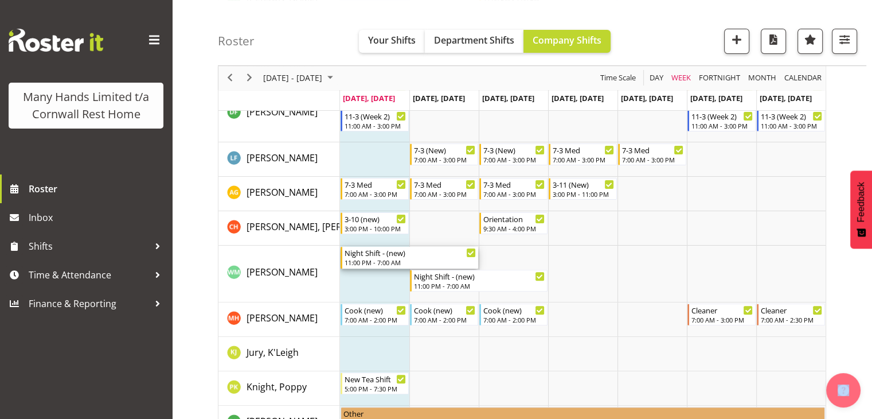
click at [414, 257] on div "11:00 PM - 7:00 AM" at bounding box center [410, 261] width 131 height 9
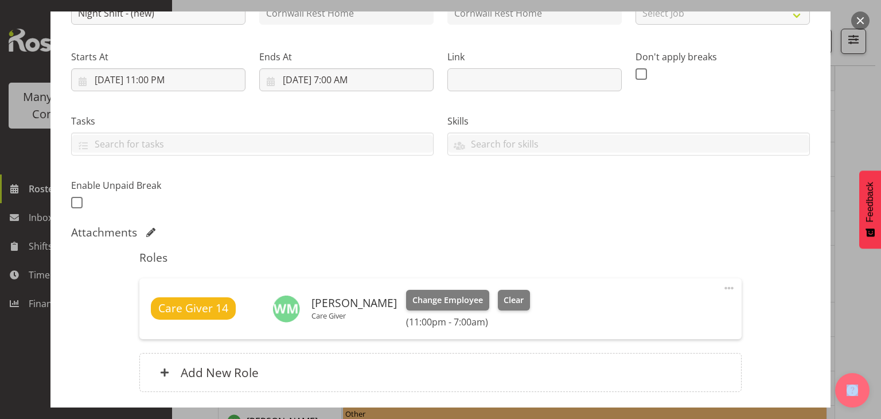
scroll to position [171, 0]
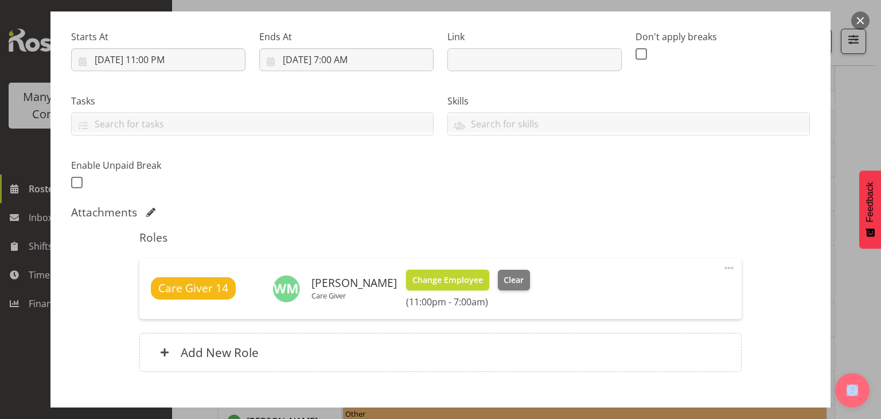
click at [452, 275] on span "Change Employee" at bounding box center [447, 280] width 71 height 13
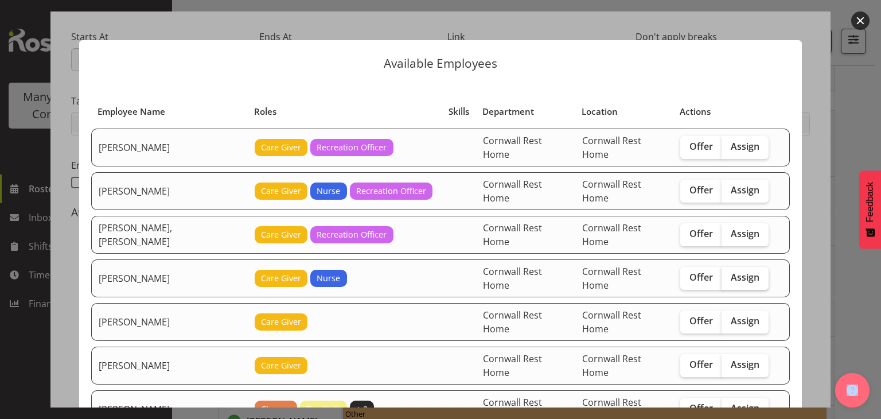
click at [732, 271] on span "Assign" at bounding box center [745, 276] width 29 height 11
click at [729, 274] on input "Assign" at bounding box center [724, 277] width 7 height 7
checkbox input "true"
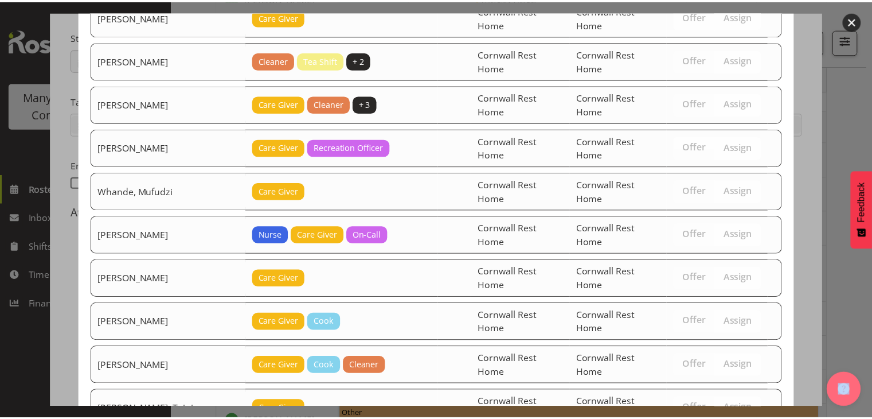
scroll to position [403, 0]
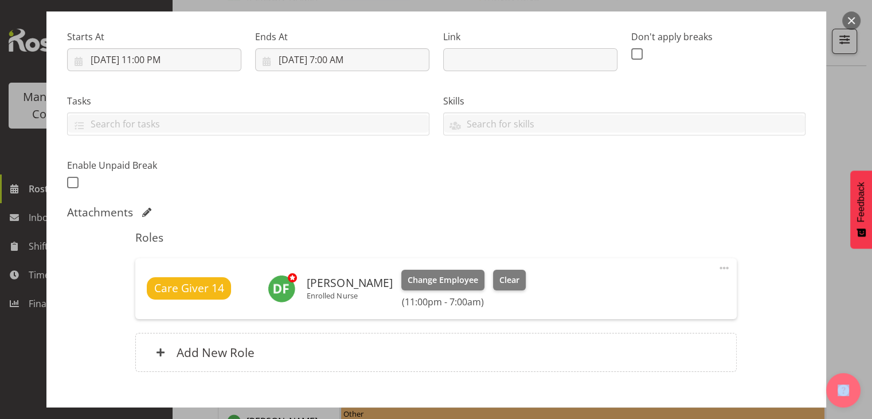
scroll to position [237, 0]
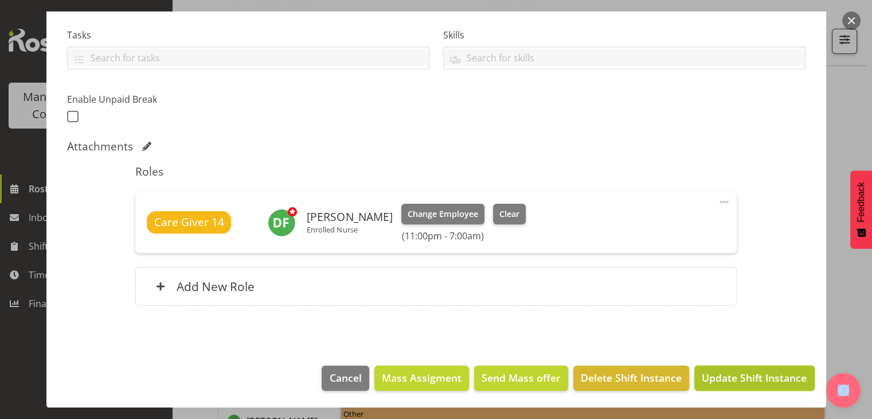
click at [760, 384] on span "Update Shift Instance" at bounding box center [754, 377] width 105 height 15
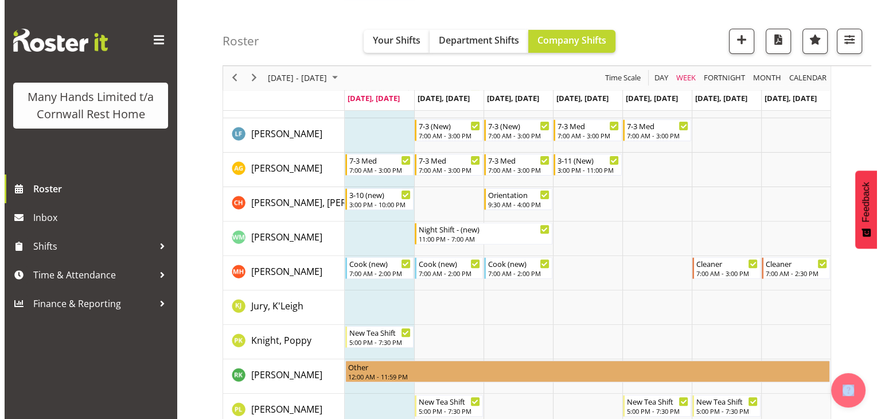
scroll to position [344, 0]
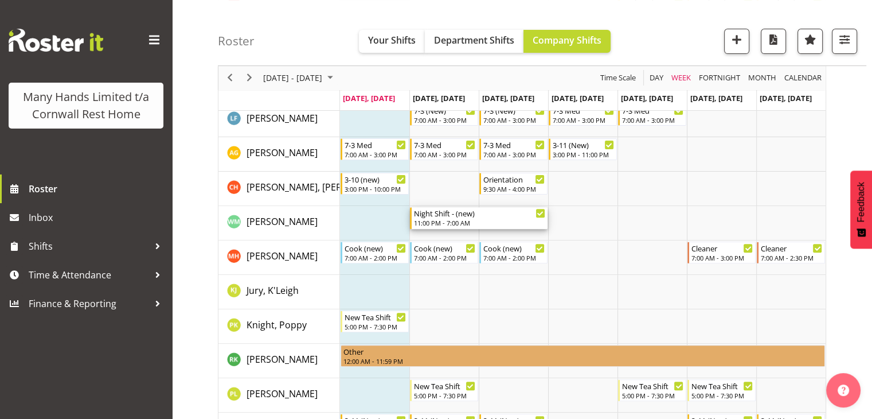
click at [482, 221] on div "11:00 PM - 7:00 AM" at bounding box center [479, 222] width 131 height 9
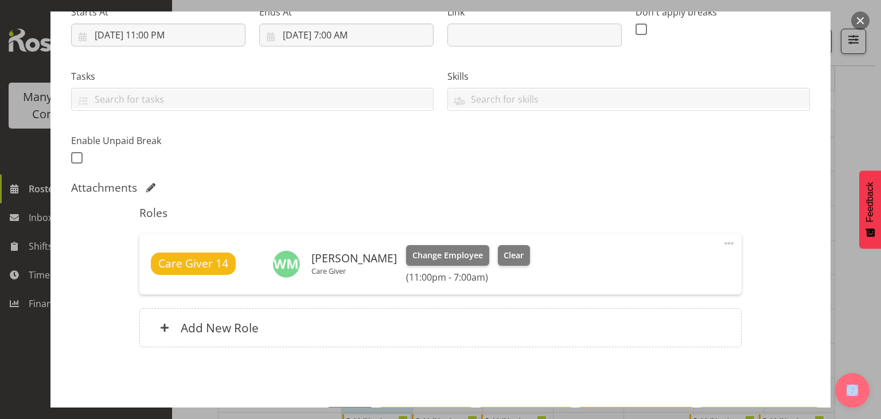
scroll to position [237, 0]
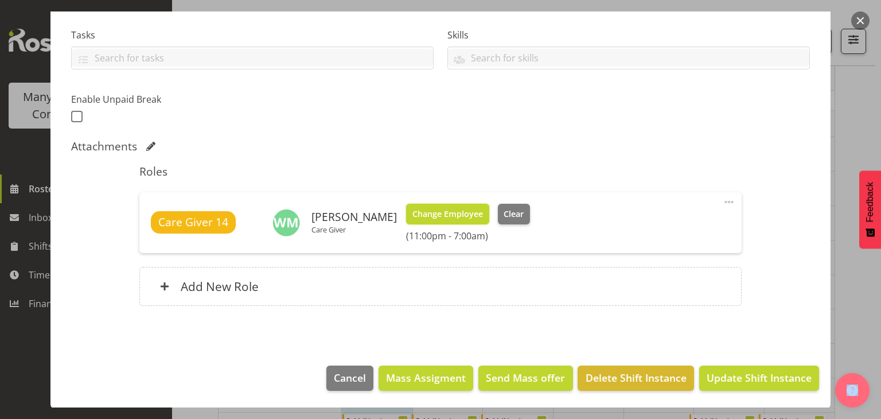
click at [445, 216] on span "Change Employee" at bounding box center [447, 214] width 71 height 13
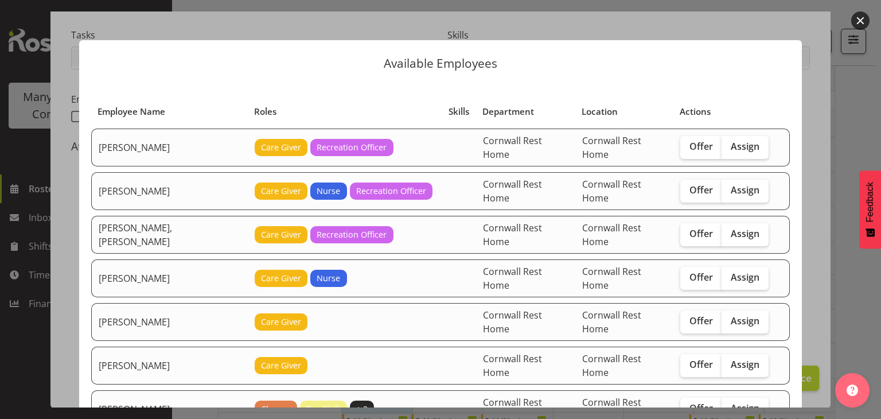
drag, startPoint x: 835, startPoint y: 192, endPoint x: 835, endPoint y: 216, distance: 24.1
click at [835, 216] on div at bounding box center [440, 209] width 881 height 419
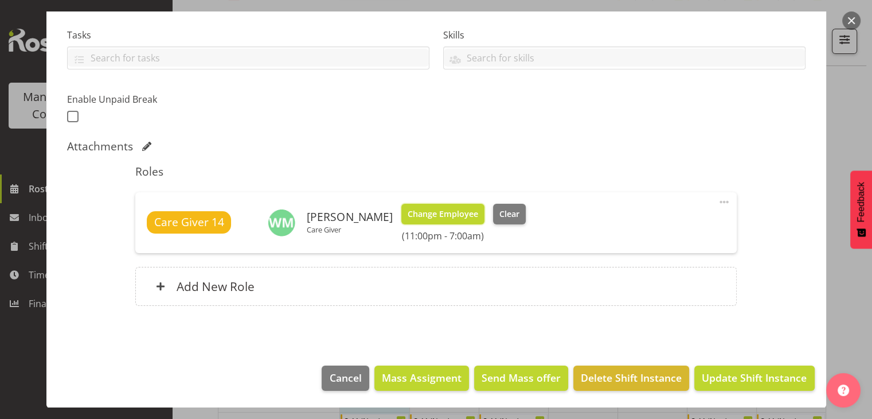
click at [452, 217] on span "Change Employee" at bounding box center [443, 214] width 71 height 13
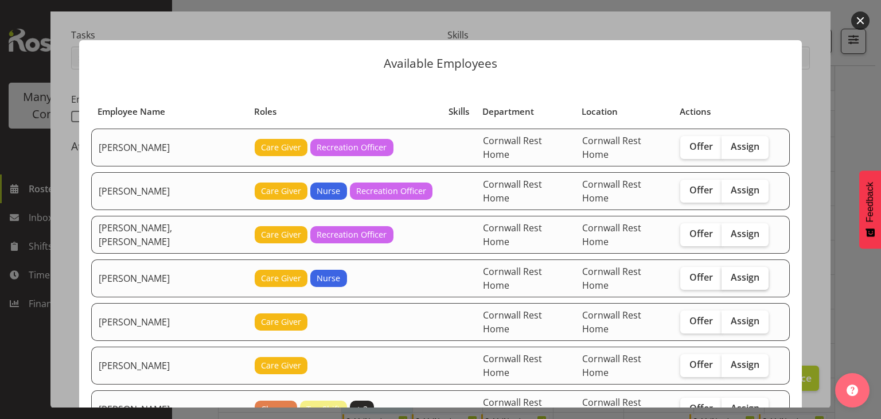
click at [741, 271] on span "Assign" at bounding box center [745, 276] width 29 height 11
click at [729, 274] on input "Assign" at bounding box center [724, 277] width 7 height 7
checkbox input "true"
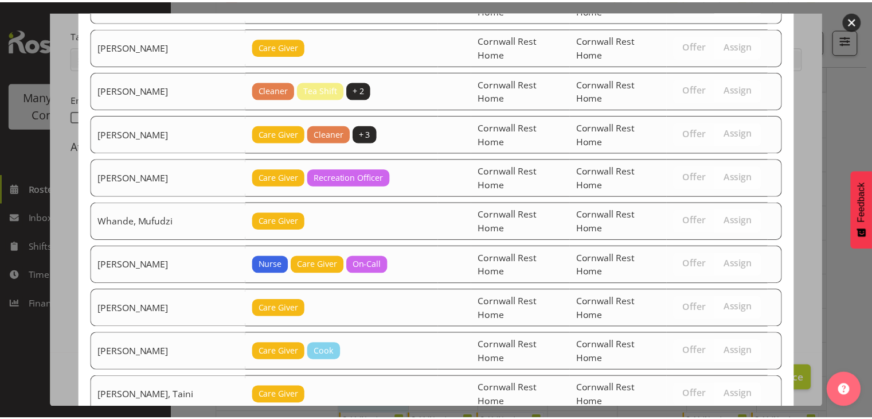
scroll to position [365, 0]
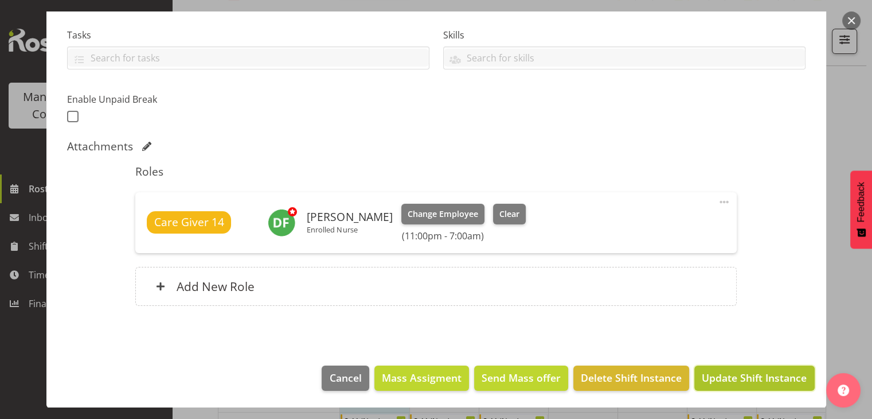
click at [740, 377] on span "Update Shift Instance" at bounding box center [754, 377] width 105 height 15
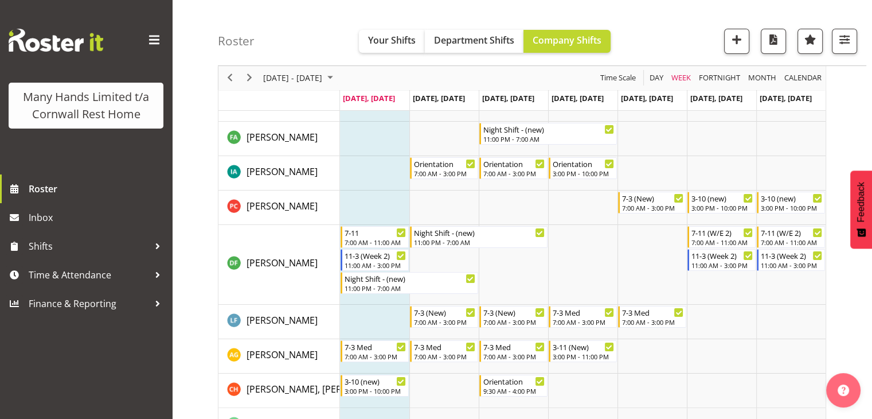
scroll to position [0, 0]
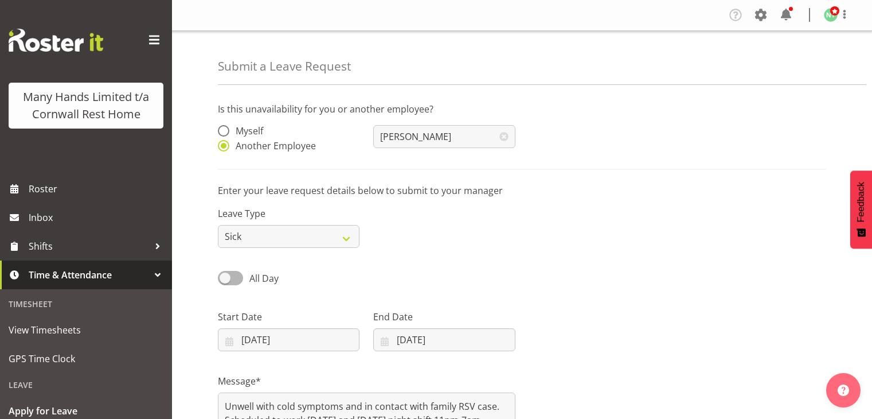
select select "Sick"
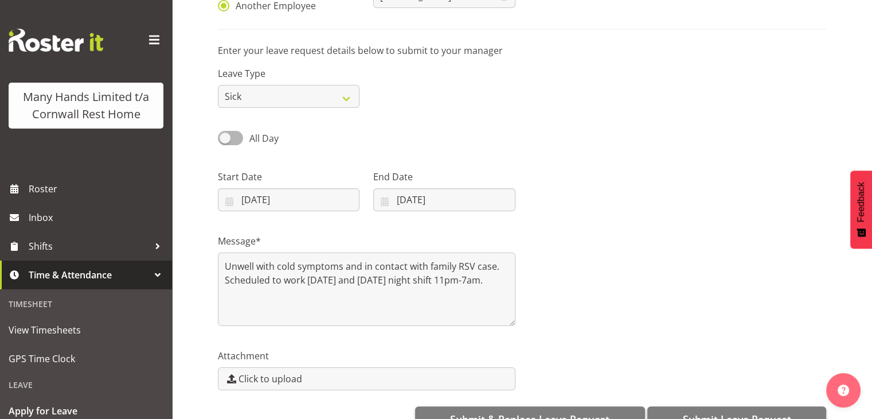
scroll to position [170, 0]
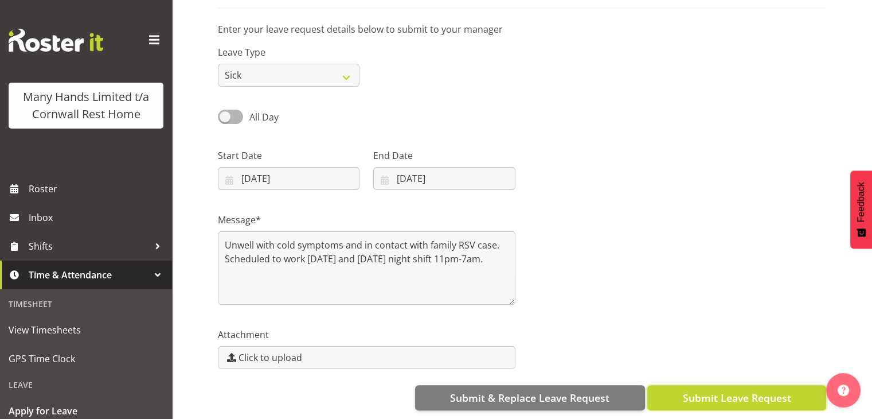
click at [717, 390] on span "Submit Leave Request" at bounding box center [736, 397] width 108 height 15
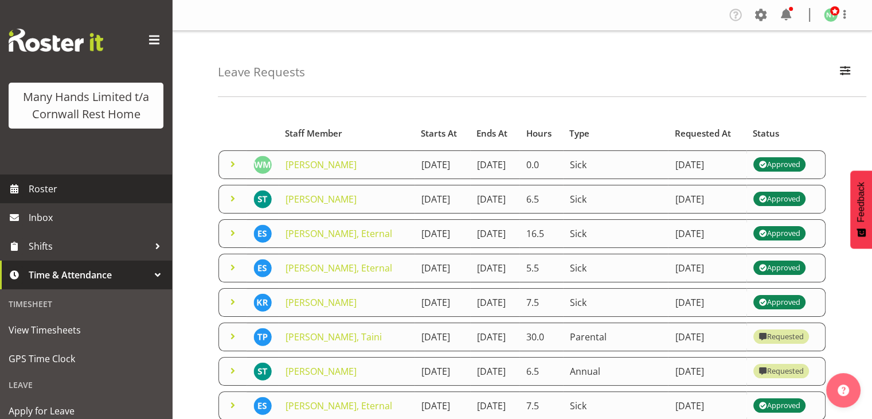
click at [87, 197] on span "Roster" at bounding box center [98, 188] width 138 height 17
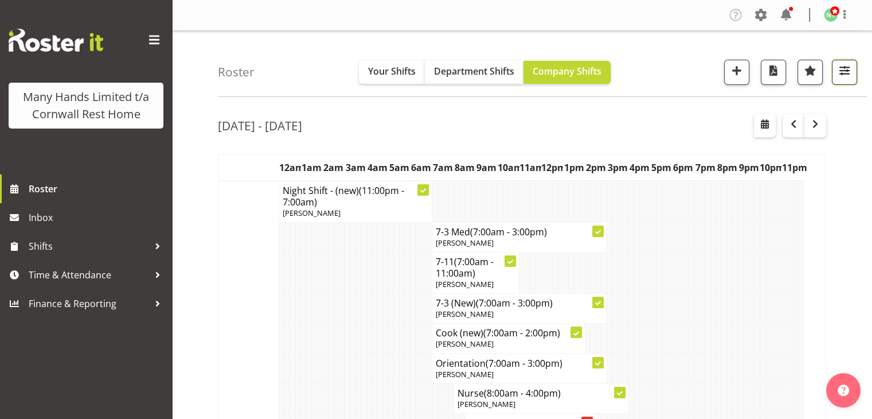
click at [845, 73] on span "button" at bounding box center [844, 70] width 15 height 15
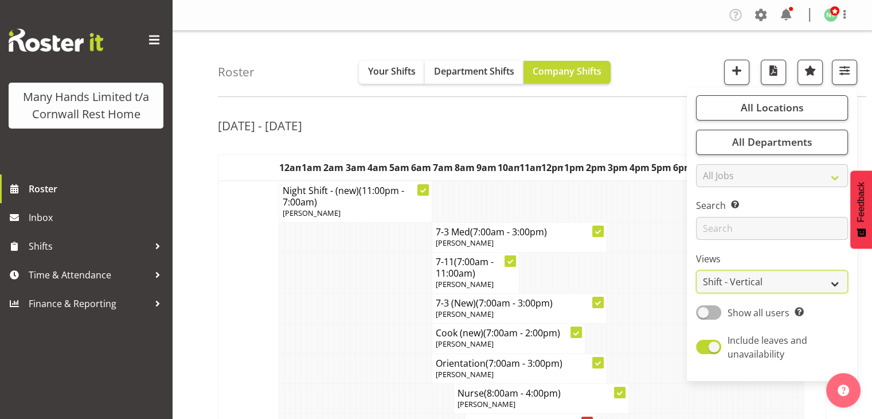
click at [836, 288] on select "Staff Role Shift - Horizontal Shift - Vertical Staff - Location" at bounding box center [772, 281] width 152 height 23
select select "staff"
click at [697, 270] on select "Staff Role Shift - Horizontal Shift - Vertical Staff - Location" at bounding box center [772, 281] width 152 height 23
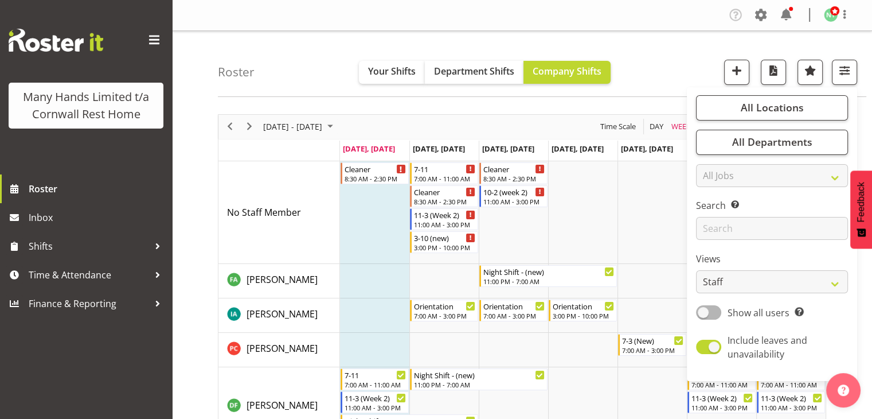
click at [682, 63] on div "Roster Your Shifts Department Shifts Company Shifts All Locations Clear [GEOGRA…" at bounding box center [542, 64] width 649 height 66
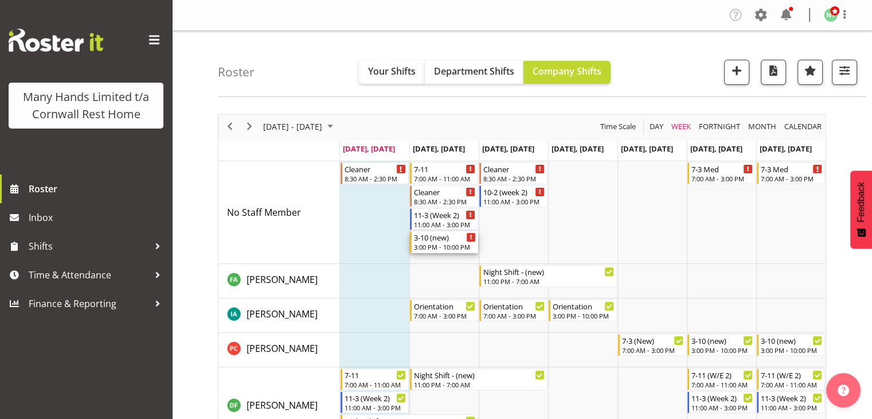
click at [435, 242] on div "3-10 (new) 3:00 PM - 10:00 PM" at bounding box center [445, 242] width 62 height 22
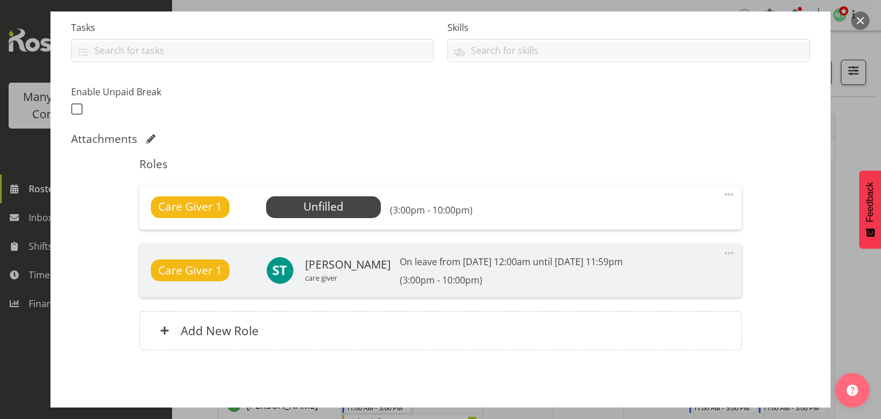
scroll to position [245, 0]
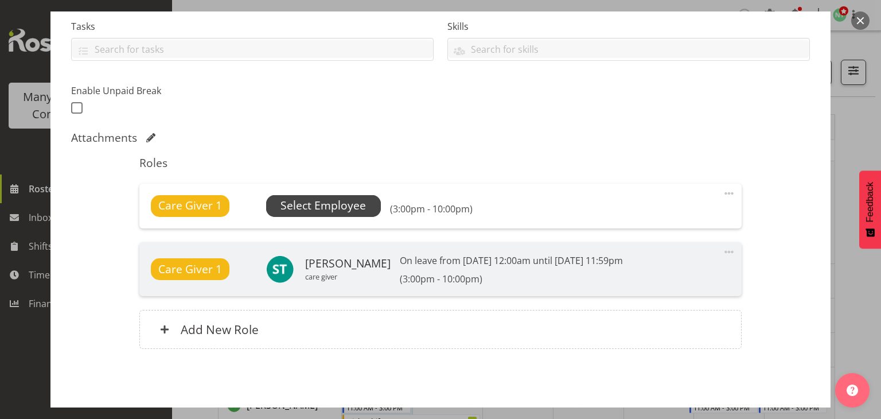
click at [348, 209] on span "Select Employee" at bounding box center [322, 205] width 85 height 17
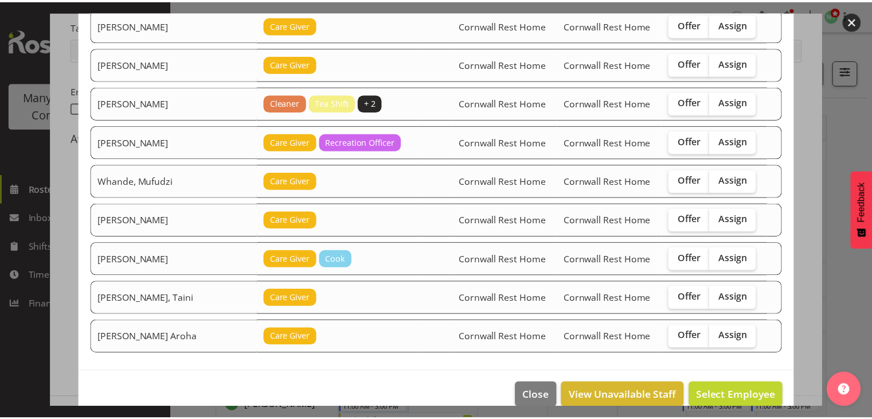
scroll to position [249, 0]
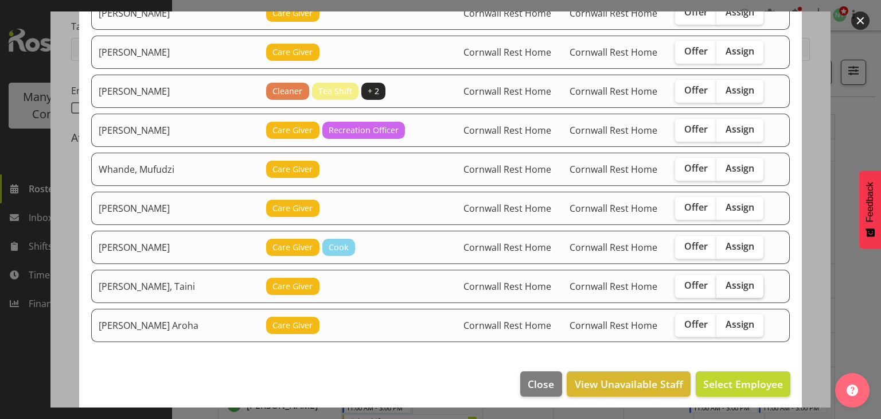
click at [725, 279] on span "Assign" at bounding box center [739, 284] width 29 height 11
click at [716, 282] on input "Assign" at bounding box center [719, 285] width 7 height 7
checkbox input "true"
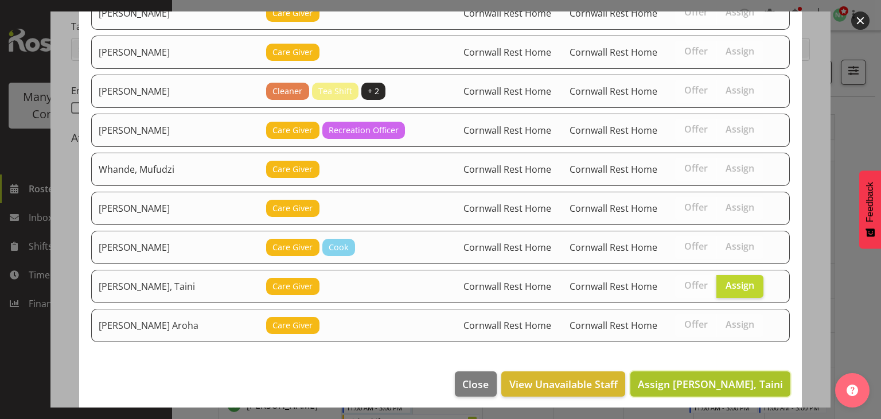
click at [718, 377] on span "Assign [PERSON_NAME], Taini" at bounding box center [710, 384] width 145 height 14
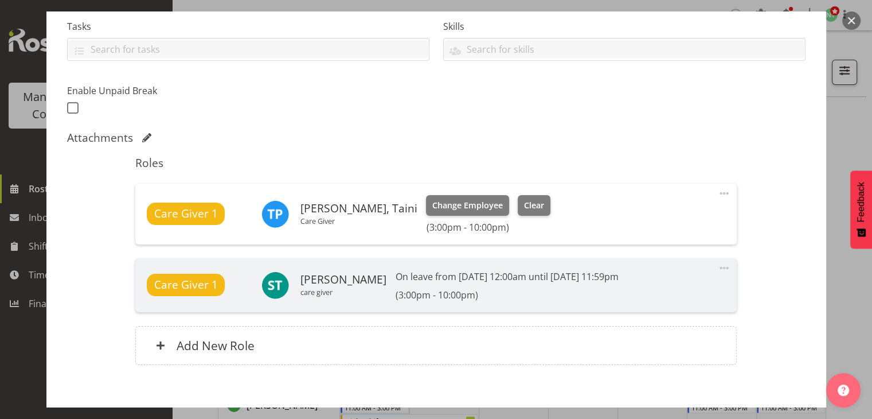
scroll to position [305, 0]
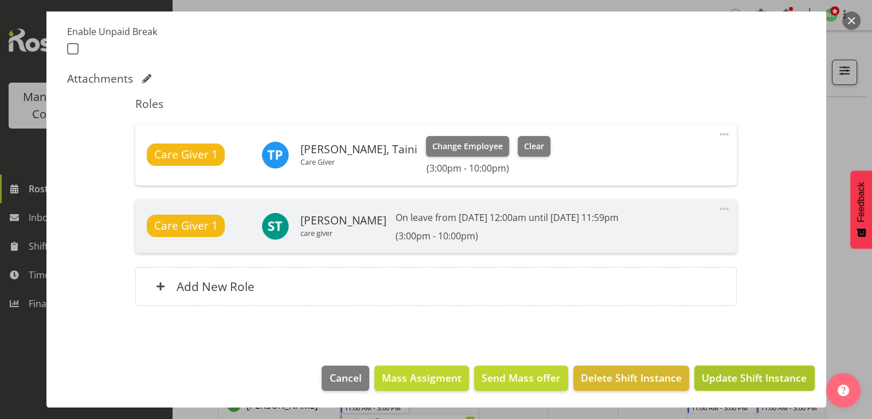
click at [755, 381] on span "Update Shift Instance" at bounding box center [754, 377] width 105 height 15
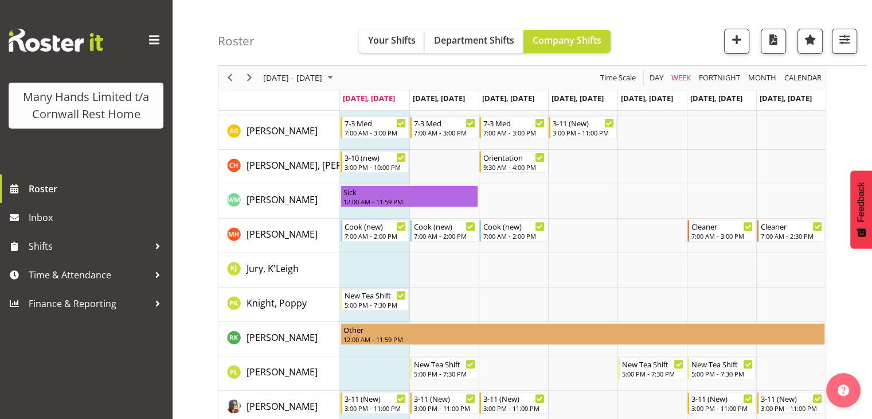
scroll to position [0, 0]
